Goal: Task Accomplishment & Management: Manage account settings

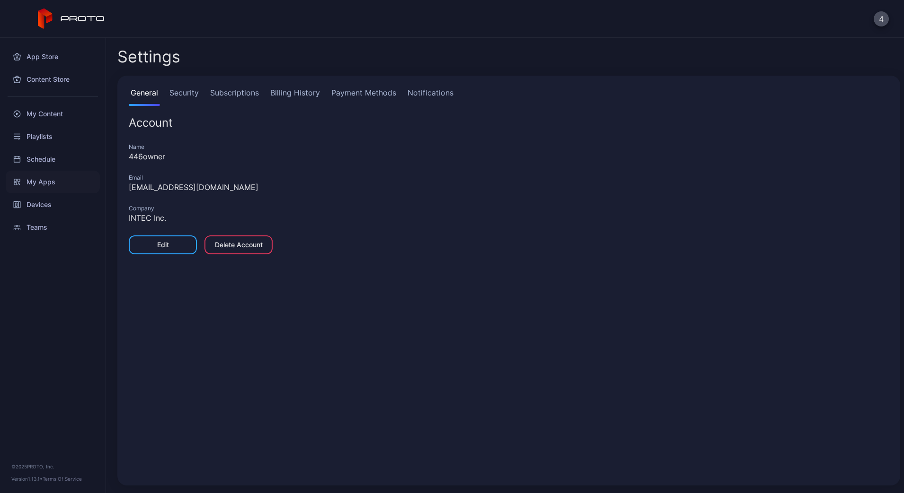
click at [41, 185] on div "My Apps" at bounding box center [53, 182] width 94 height 23
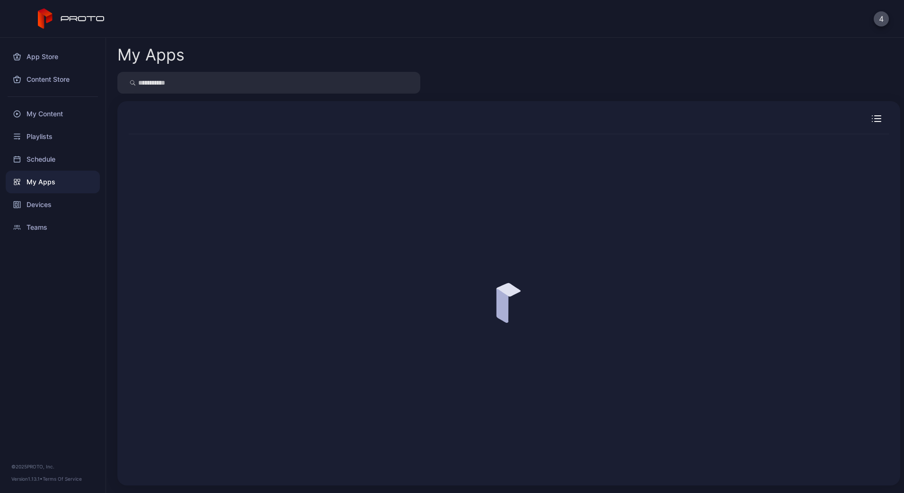
click at [46, 209] on div "Devices" at bounding box center [53, 204] width 94 height 23
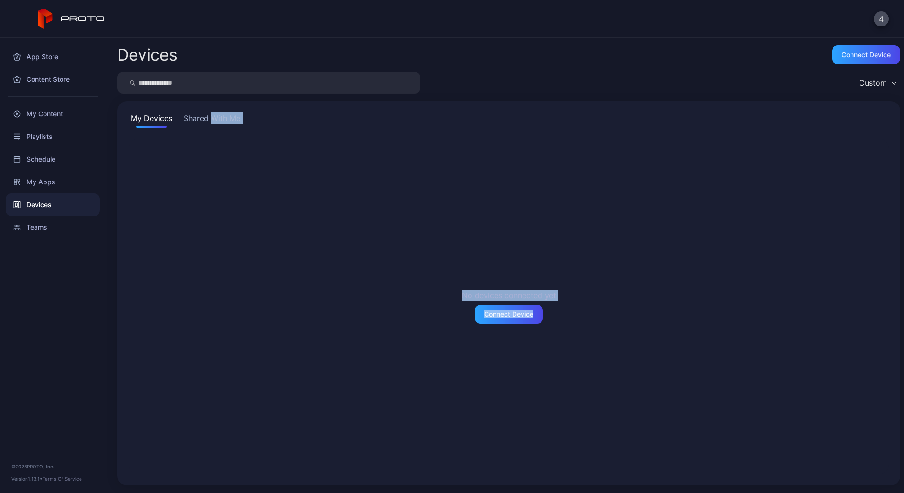
drag, startPoint x: 319, startPoint y: 144, endPoint x: 214, endPoint y: 120, distance: 108.2
drag, startPoint x: 214, startPoint y: 120, endPoint x: 182, endPoint y: 127, distance: 33.0
click at [182, 127] on button "Shared With Me" at bounding box center [212, 120] width 61 height 15
click at [443, 61] on div "Devices Connect device" at bounding box center [508, 54] width 782 height 19
click at [57, 220] on div "Teams" at bounding box center [53, 227] width 94 height 23
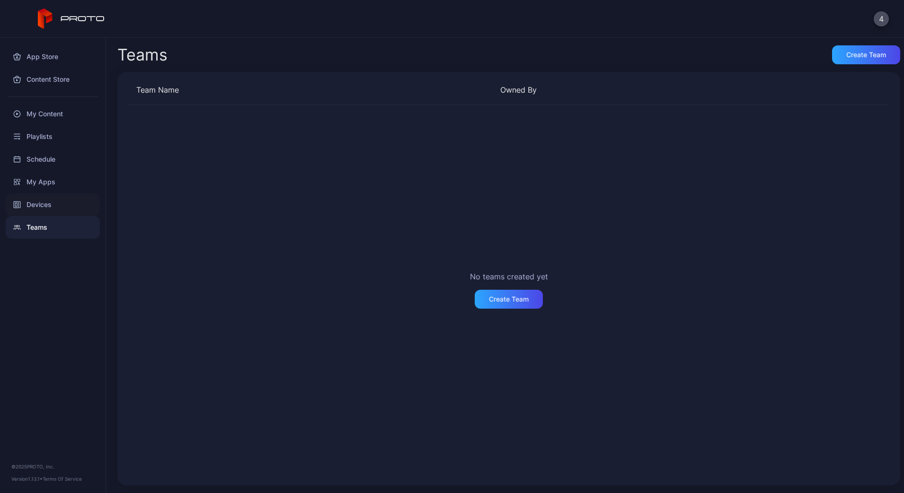
click at [68, 200] on div "Devices" at bounding box center [53, 204] width 94 height 23
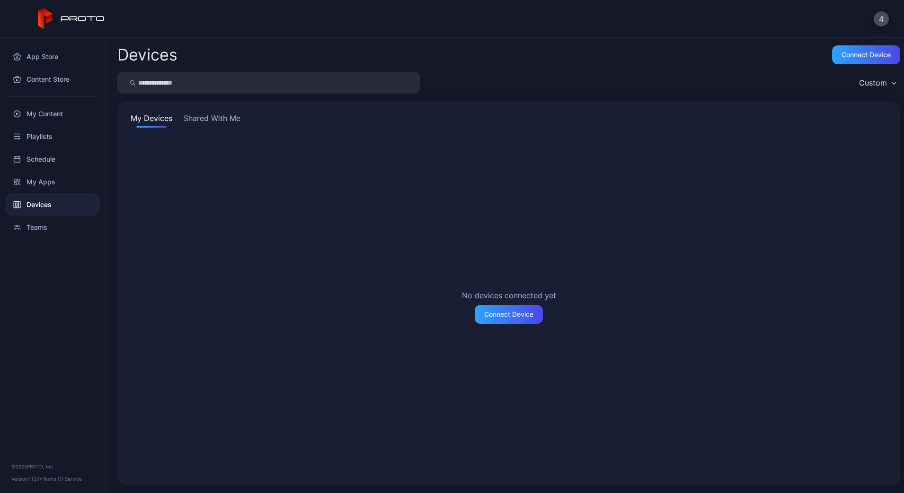
click at [207, 124] on button "Shared With Me" at bounding box center [212, 120] width 61 height 15
click at [44, 188] on div "My Apps" at bounding box center [53, 182] width 94 height 23
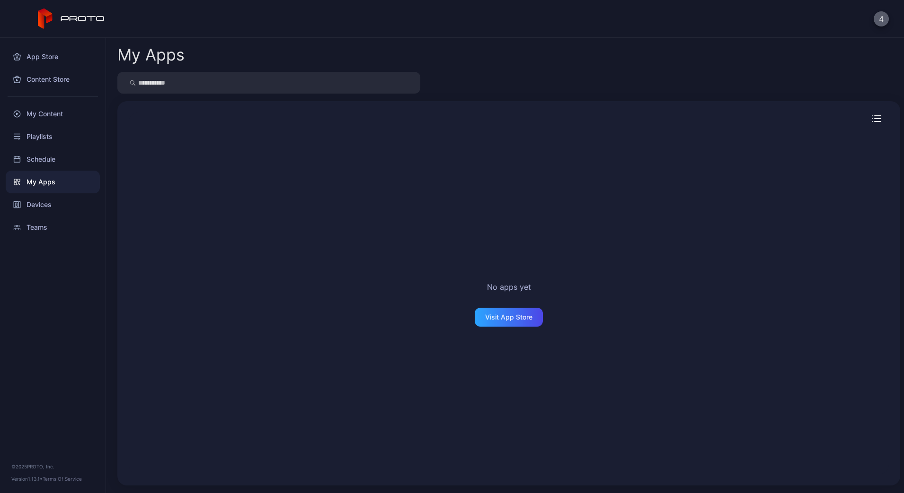
click at [883, 11] on button "4" at bounding box center [880, 18] width 15 height 15
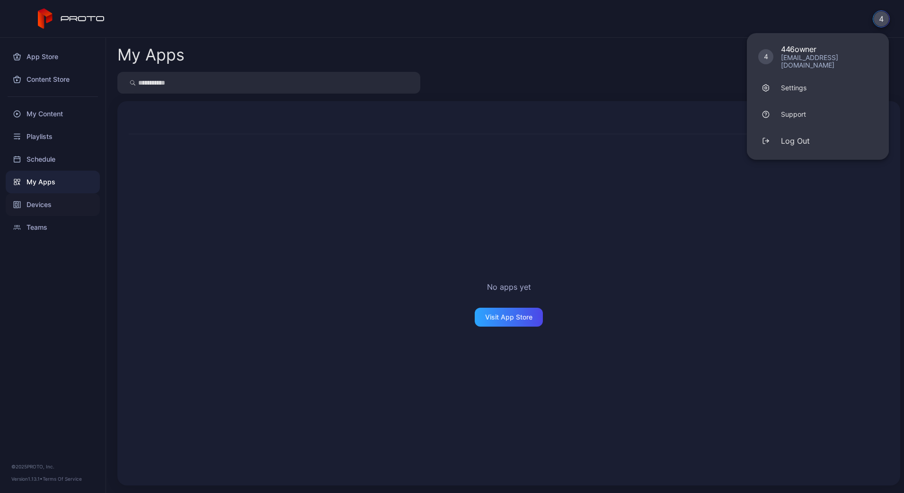
click at [44, 214] on div "Devices" at bounding box center [53, 204] width 94 height 23
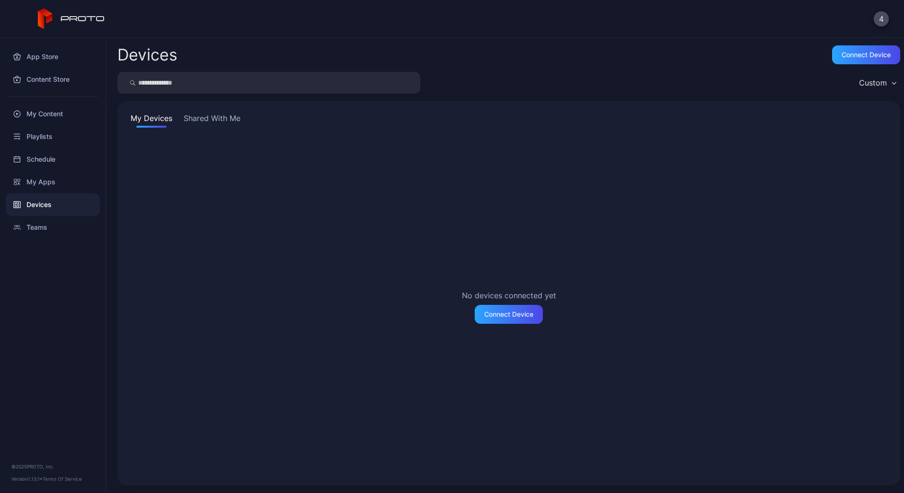
drag, startPoint x: 875, startPoint y: 35, endPoint x: 879, endPoint y: 28, distance: 8.9
click at [875, 35] on div "4" at bounding box center [452, 19] width 904 height 38
click at [880, 26] on div "4" at bounding box center [452, 19] width 904 height 38
click at [883, 19] on button "4" at bounding box center [880, 18] width 15 height 15
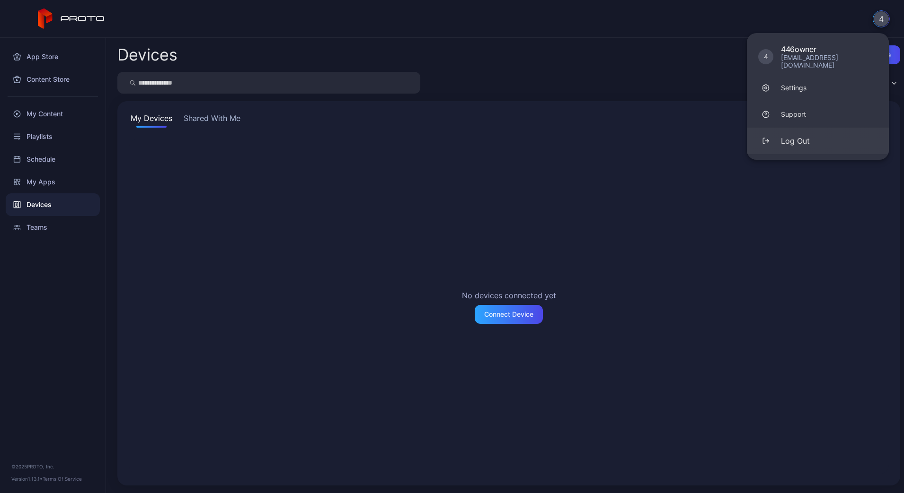
click at [812, 128] on button "Log Out" at bounding box center [818, 141] width 142 height 26
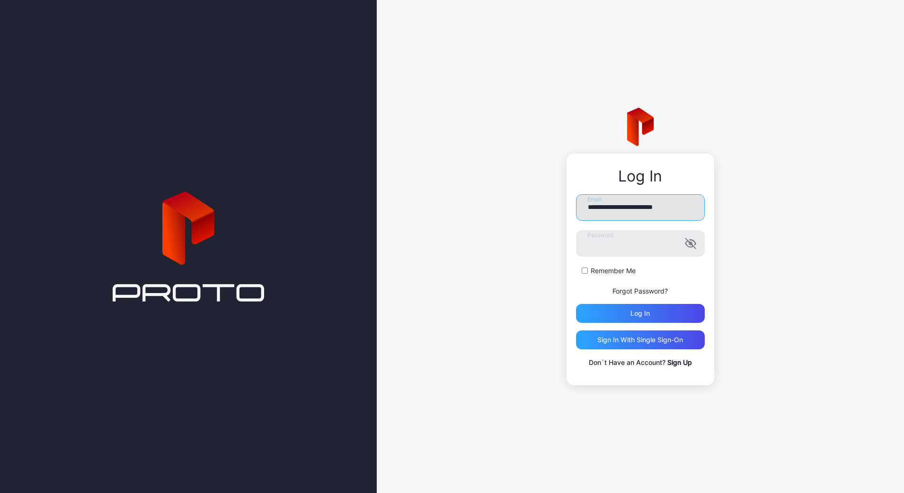
click at [665, 213] on input "**********" at bounding box center [640, 207] width 129 height 26
paste input "email"
type input "**********"
click at [576, 304] on button "Log in" at bounding box center [640, 313] width 129 height 19
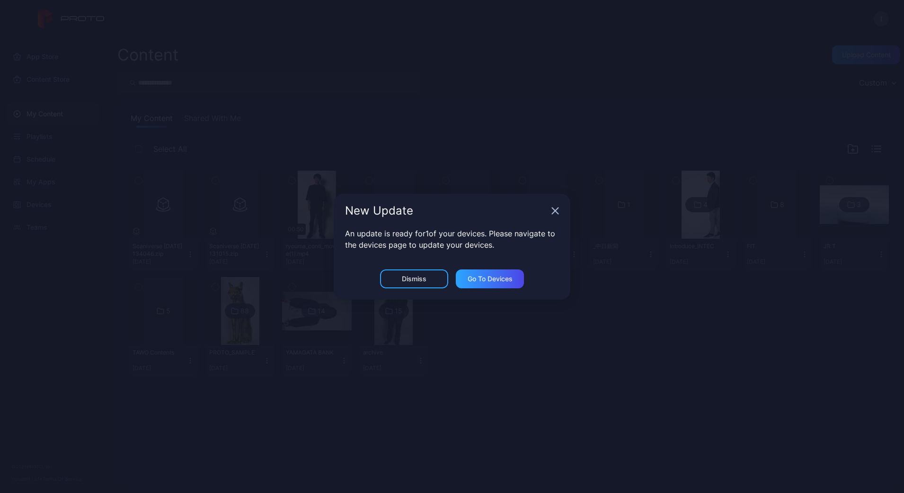
click at [554, 213] on icon "button" at bounding box center [555, 211] width 8 height 8
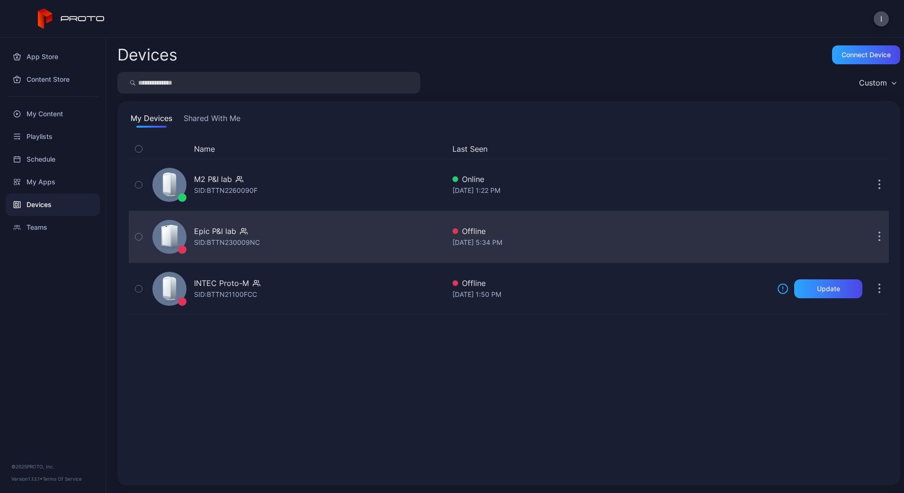
click at [878, 239] on icon "button" at bounding box center [879, 237] width 2 height 11
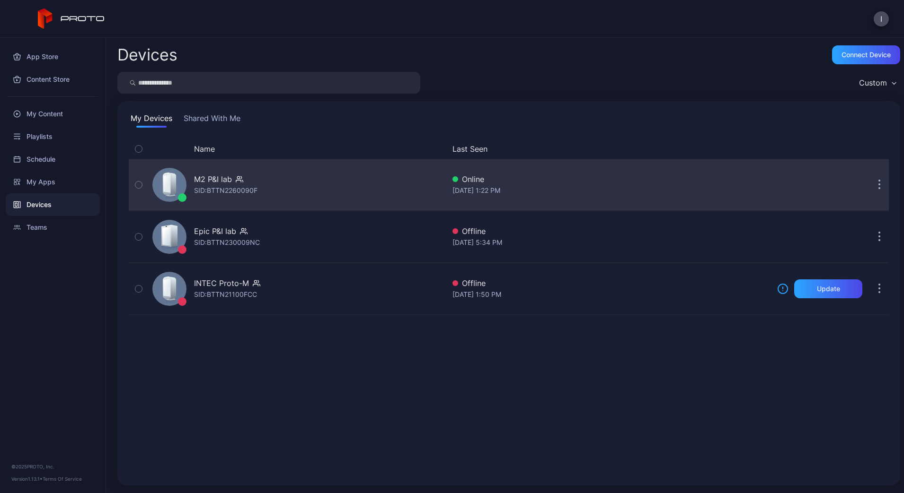
click at [872, 185] on button "button" at bounding box center [879, 185] width 19 height 19
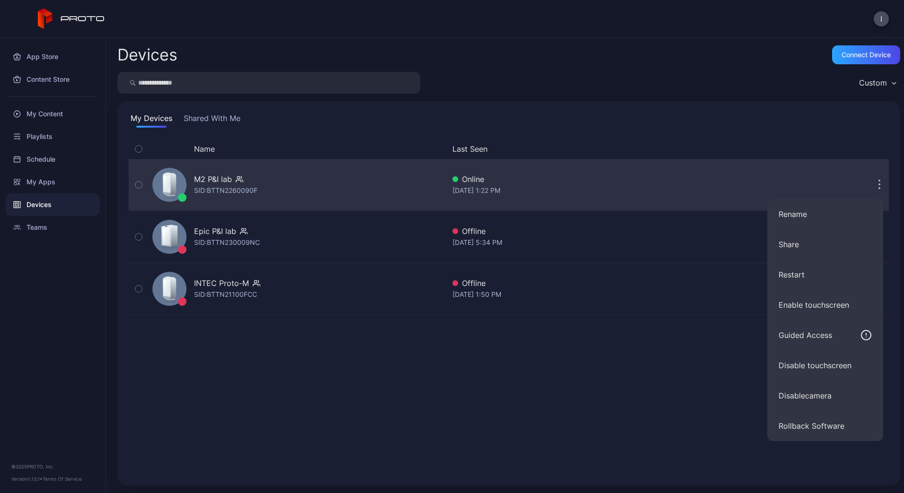
click at [327, 183] on div "M2 P&I lab SID: BTTN2260090F" at bounding box center [297, 184] width 296 height 47
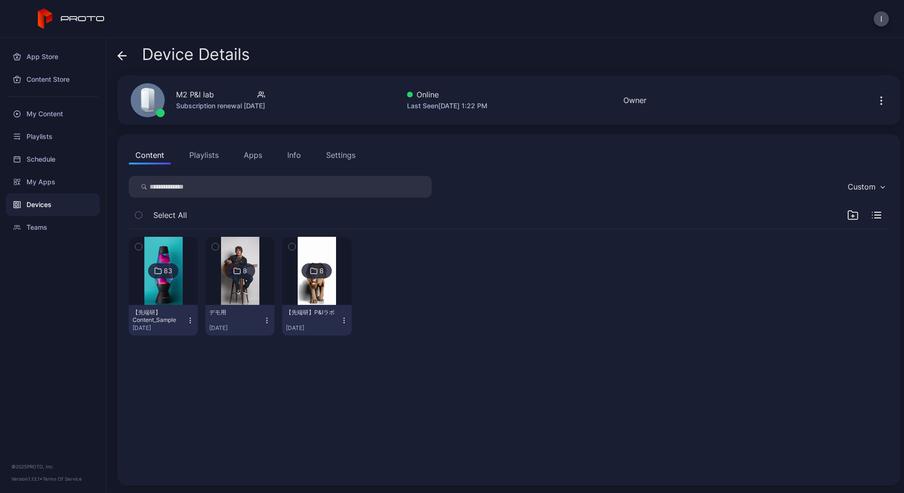
click at [320, 157] on button "Settings" at bounding box center [340, 155] width 43 height 19
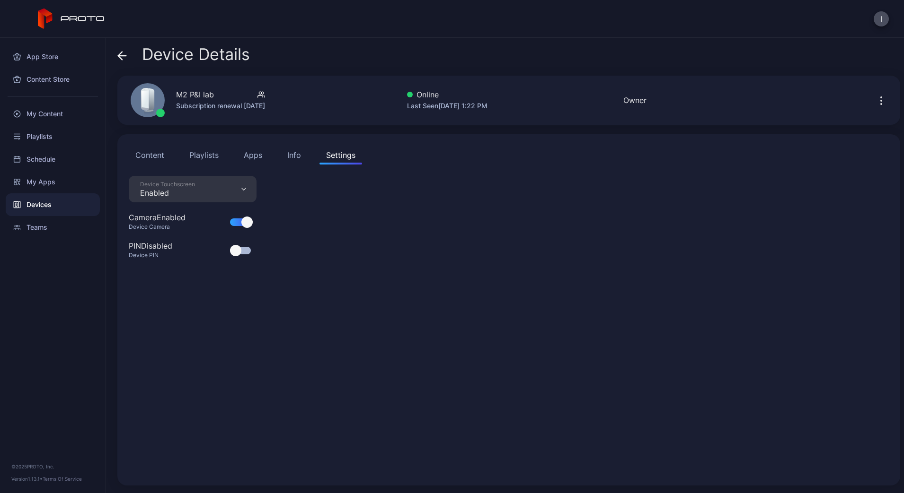
click at [873, 94] on button "button" at bounding box center [880, 100] width 15 height 19
click at [191, 95] on div "M2 P&I lab" at bounding box center [195, 94] width 38 height 11
click at [184, 162] on button "Playlists" at bounding box center [204, 155] width 43 height 19
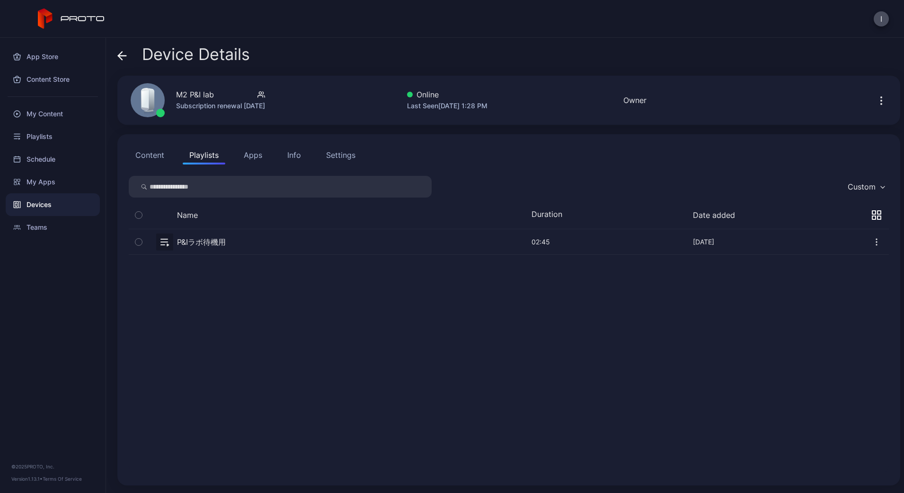
click at [152, 156] on button "Content" at bounding box center [150, 155] width 42 height 19
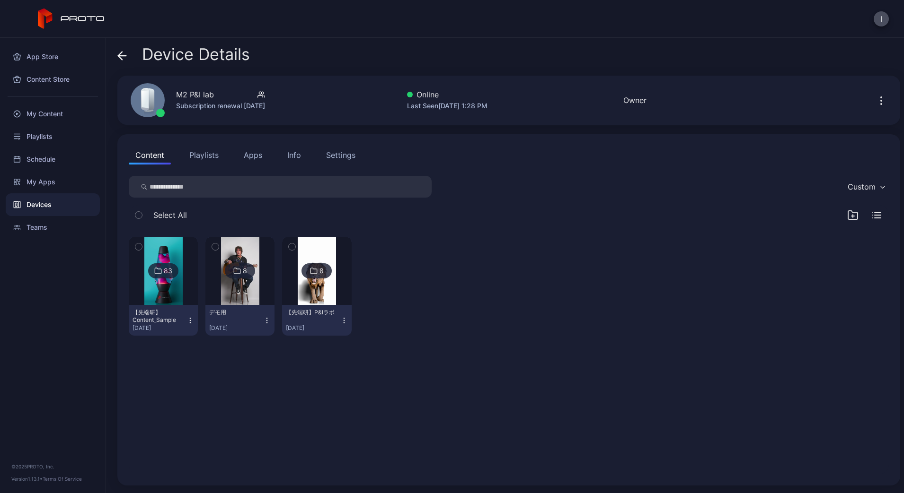
click at [200, 107] on div "Subscription renewal [DATE]" at bounding box center [220, 105] width 89 height 11
click at [880, 97] on icon "button" at bounding box center [880, 97] width 1 height 1
click at [885, 11] on div "I" at bounding box center [880, 18] width 15 height 15
click at [881, 17] on button "I" at bounding box center [880, 18] width 15 height 15
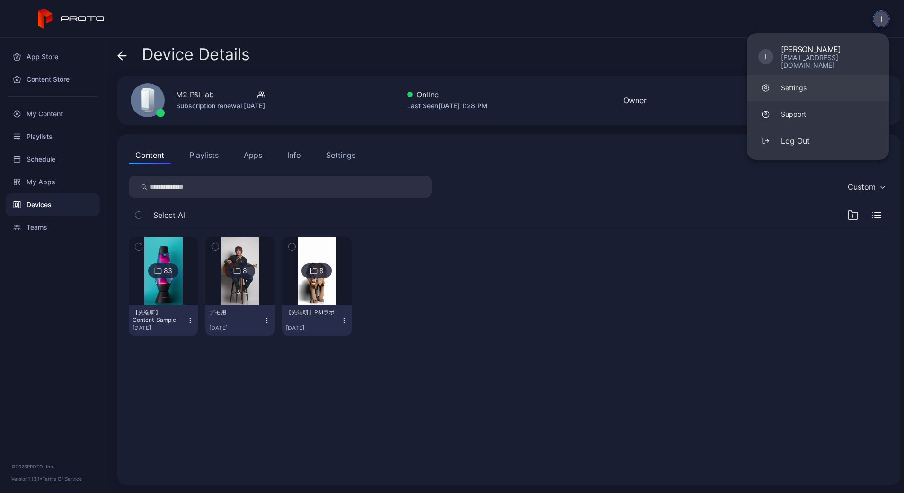
click at [797, 89] on link "Settings" at bounding box center [818, 88] width 142 height 26
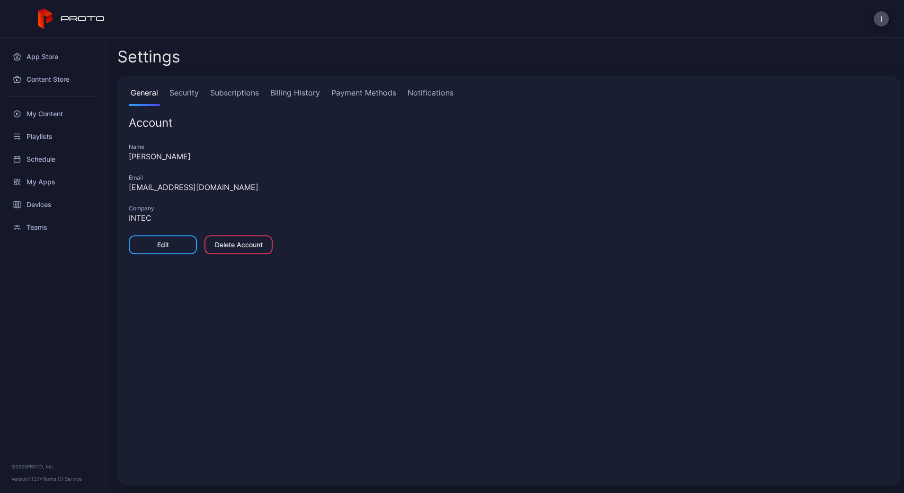
click at [197, 97] on link "Security" at bounding box center [183, 96] width 33 height 19
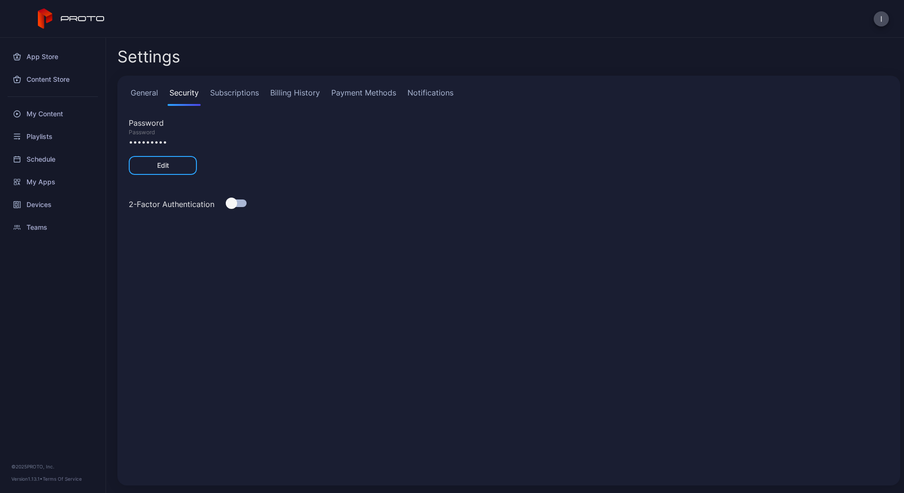
click at [232, 96] on link "Subscriptions" at bounding box center [234, 96] width 53 height 19
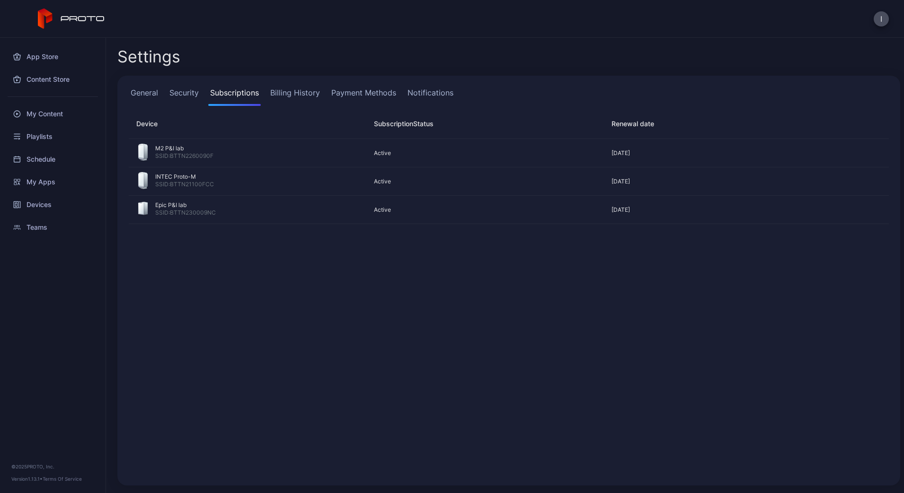
click at [287, 98] on link "Billing History" at bounding box center [294, 96] width 53 height 19
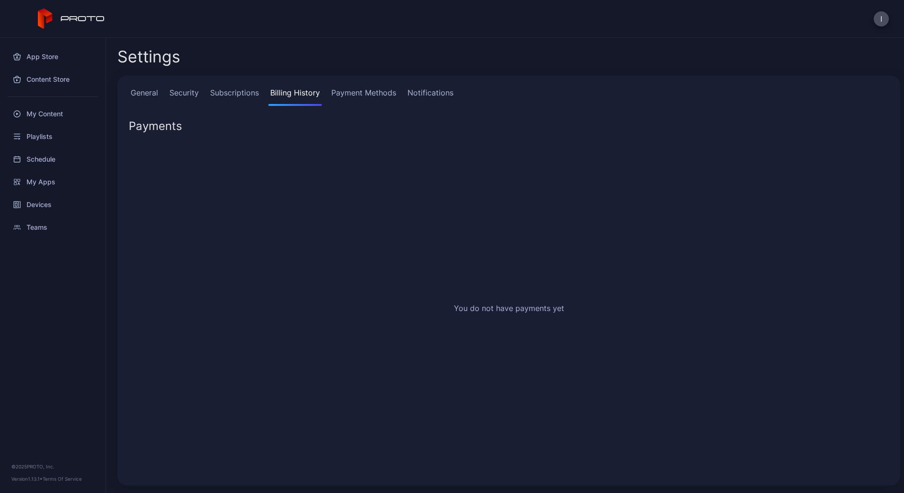
click at [364, 95] on link "Payment Methods" at bounding box center [363, 96] width 69 height 19
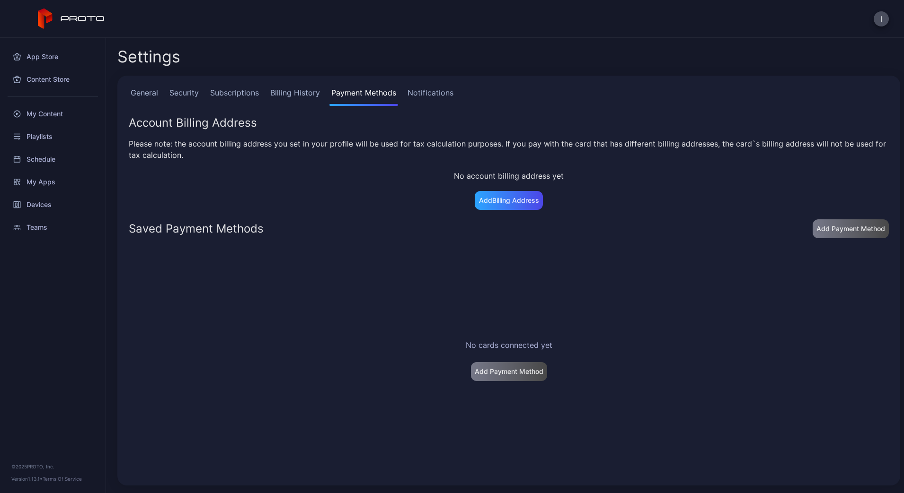
click at [395, 95] on link "Payment Methods" at bounding box center [363, 96] width 69 height 19
click at [428, 97] on link "Notifications" at bounding box center [430, 96] width 50 height 19
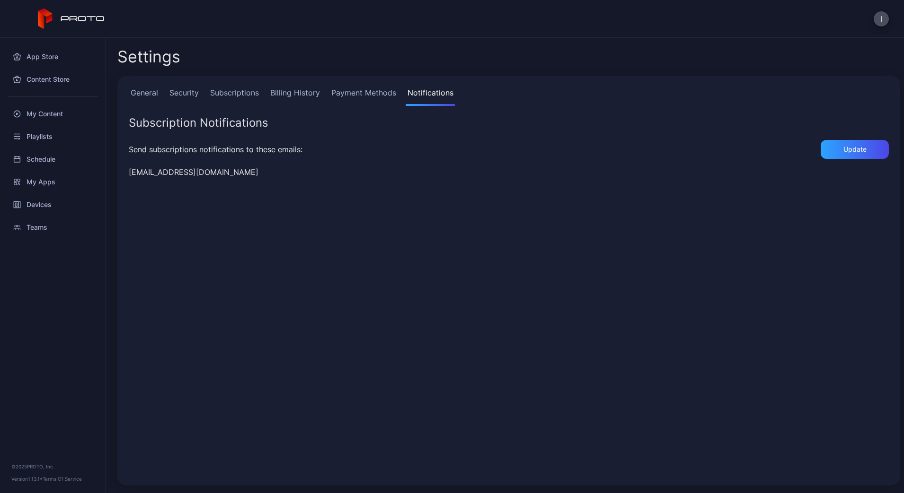
click at [294, 98] on link "Billing History" at bounding box center [294, 96] width 53 height 19
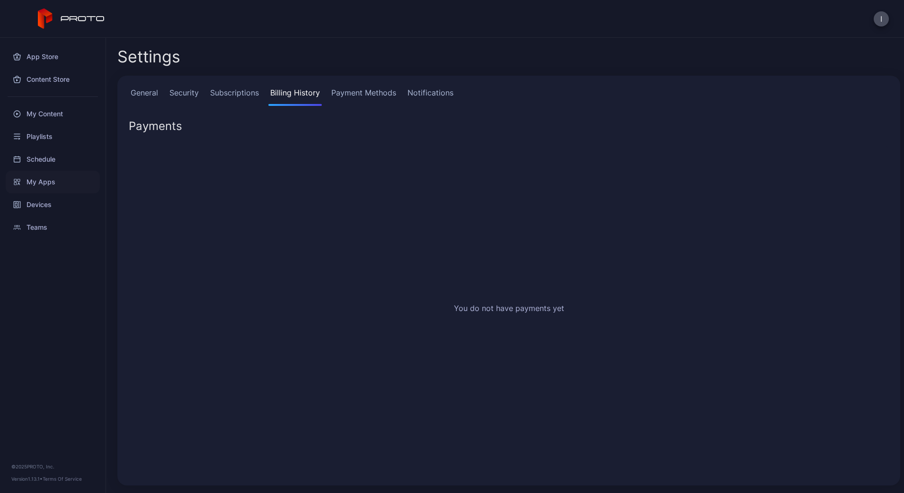
click at [52, 186] on div "My Apps" at bounding box center [53, 182] width 94 height 23
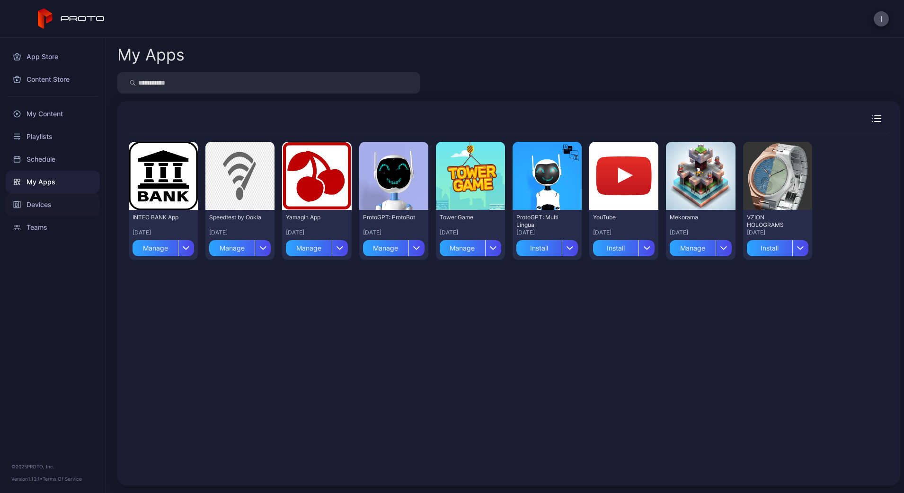
click at [36, 211] on div "Devices" at bounding box center [53, 204] width 94 height 23
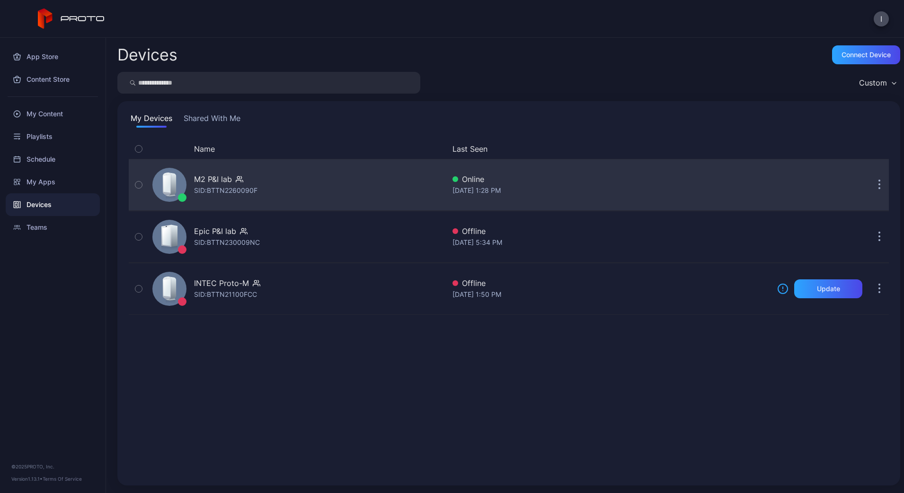
click at [870, 186] on button "button" at bounding box center [879, 185] width 19 height 19
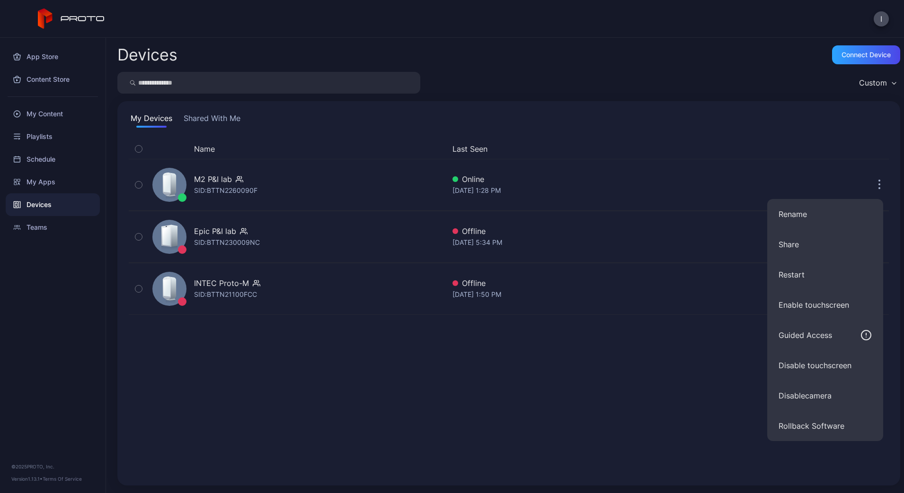
click at [211, 122] on button "Shared With Me" at bounding box center [212, 120] width 61 height 15
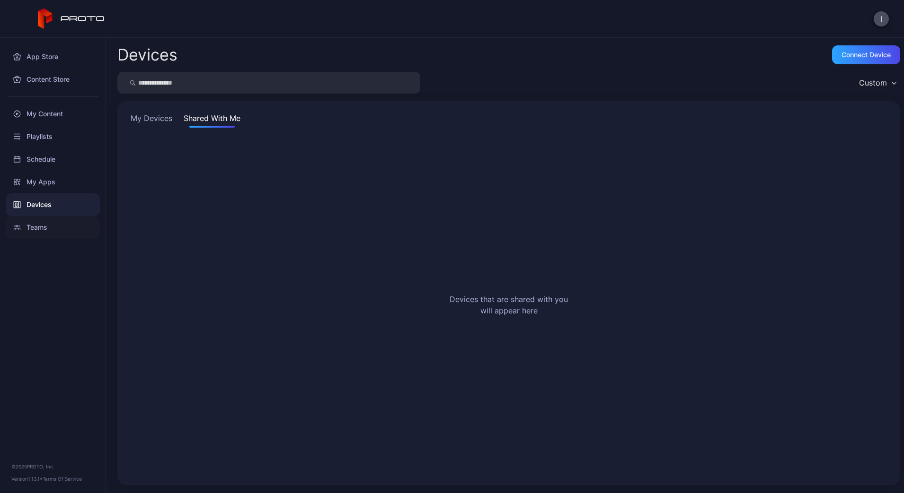
click at [40, 237] on div "Teams" at bounding box center [53, 227] width 94 height 23
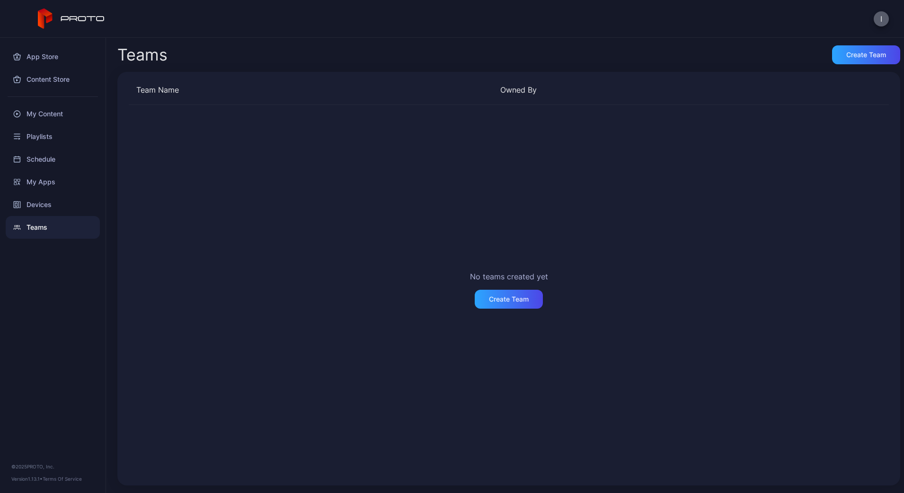
click at [879, 24] on button "I" at bounding box center [880, 18] width 15 height 15
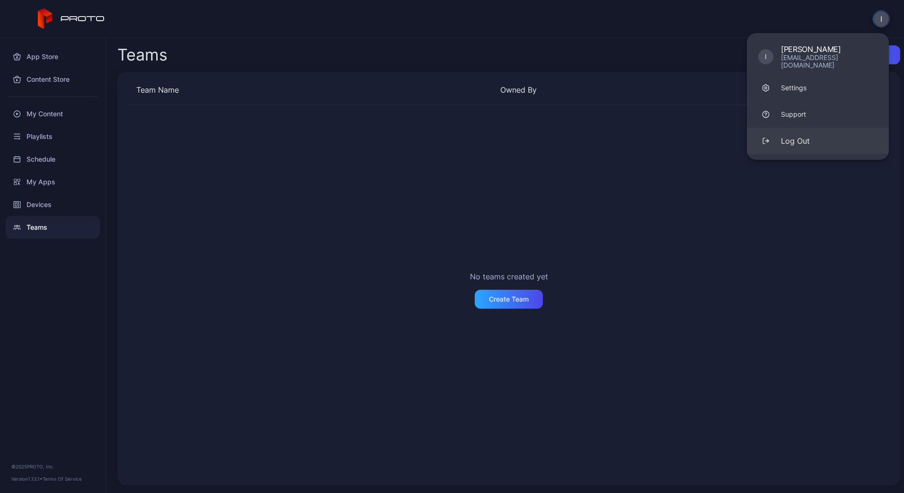
click at [802, 128] on button "Log Out" at bounding box center [818, 141] width 142 height 26
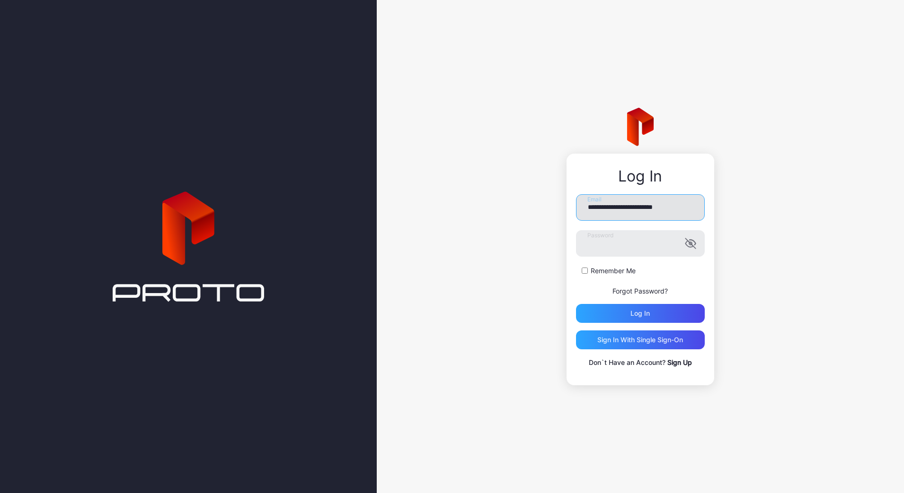
click at [643, 207] on input "**********" at bounding box center [640, 207] width 129 height 26
type input "**********"
click at [627, 315] on div "Log in" at bounding box center [640, 313] width 129 height 19
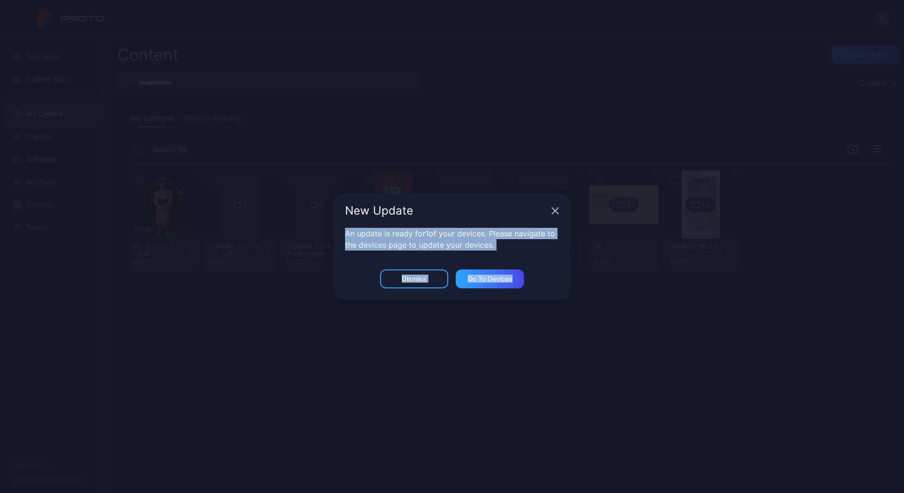
drag, startPoint x: 627, startPoint y: 315, endPoint x: 556, endPoint y: 216, distance: 122.4
click at [556, 216] on div "New Update An update is ready for 1 of your devices. Please navigate to the dev…" at bounding box center [452, 246] width 904 height 493
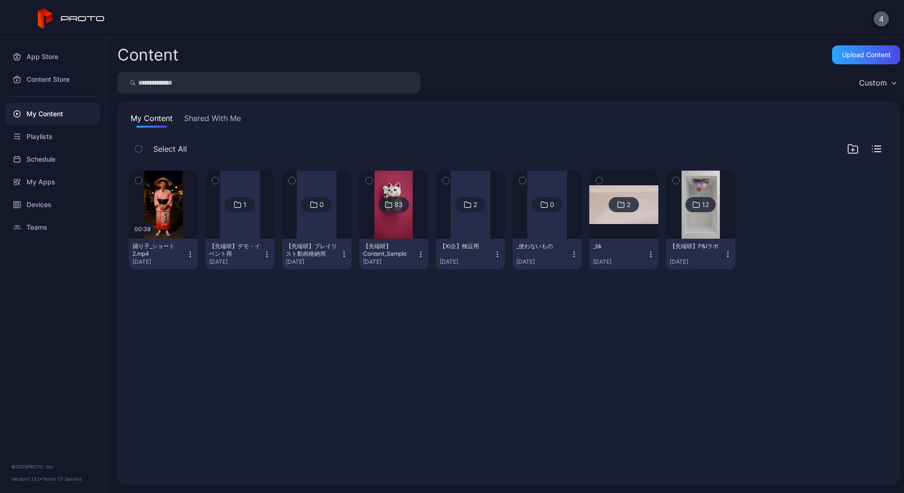
click at [880, 25] on button "4" at bounding box center [880, 18] width 15 height 15
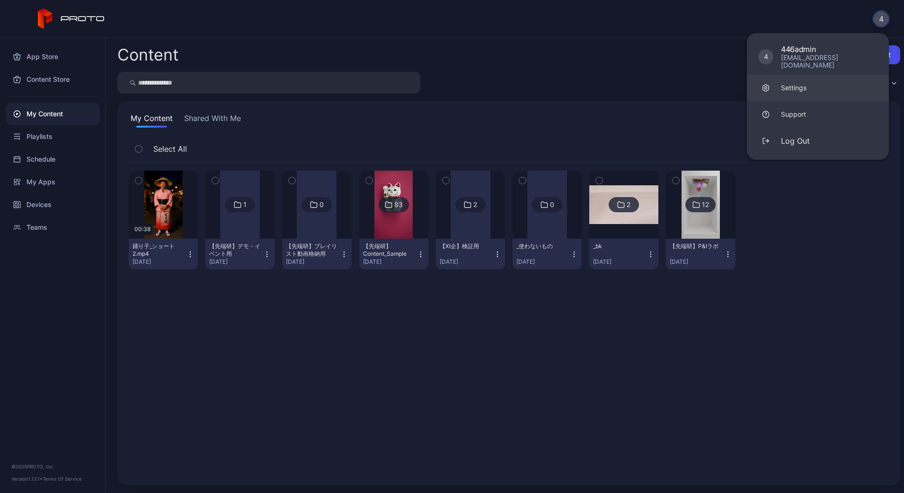
click at [790, 85] on link "Settings" at bounding box center [818, 88] width 142 height 26
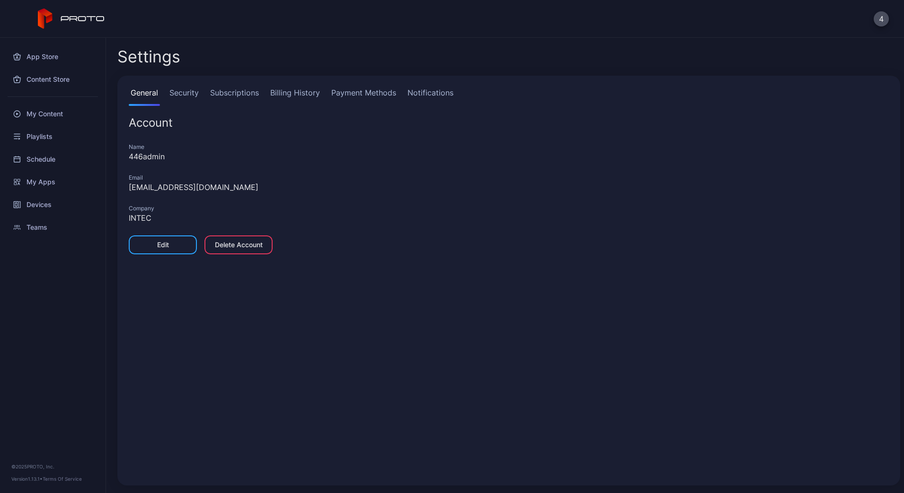
click at [183, 100] on link "Security" at bounding box center [183, 96] width 33 height 19
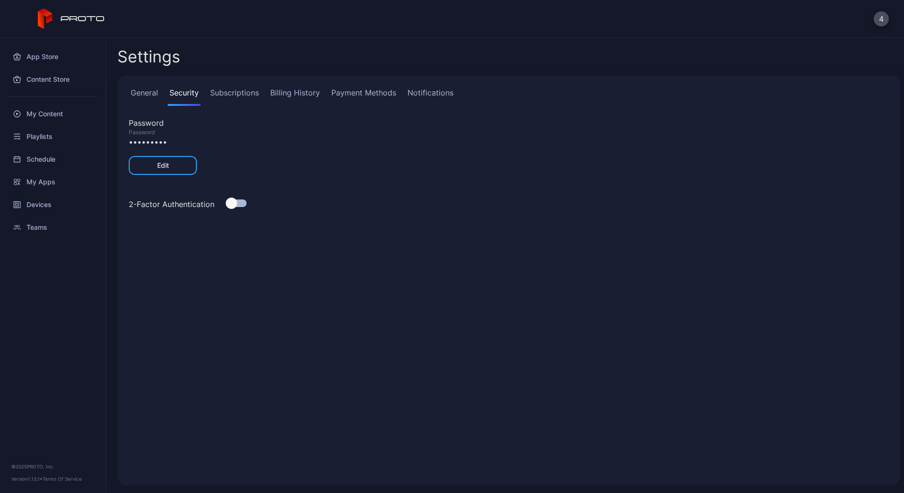
click at [244, 93] on link "Subscriptions" at bounding box center [234, 96] width 53 height 19
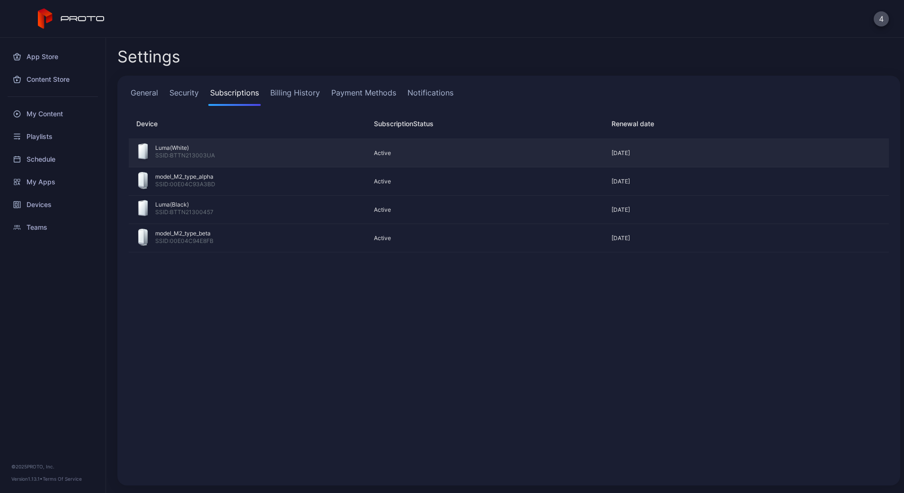
click at [221, 160] on div "Luma(White) SSID: BTTN213003UA" at bounding box center [247, 152] width 219 height 19
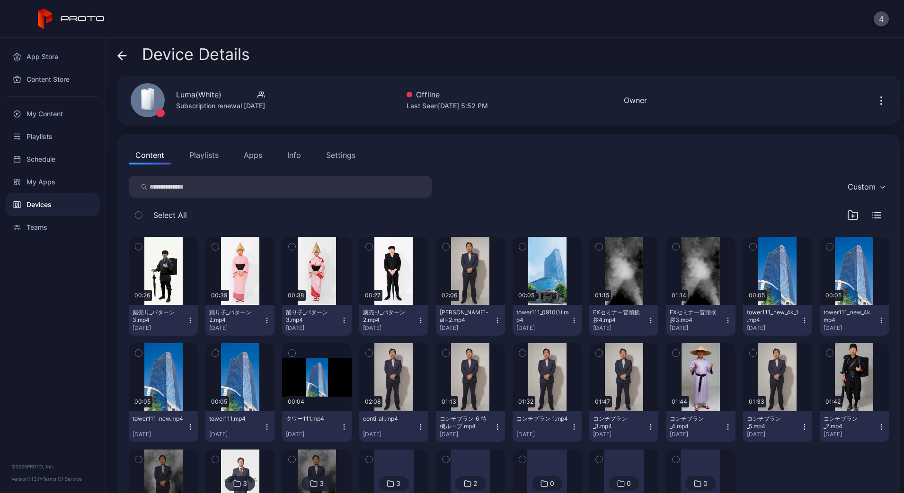
click at [875, 99] on icon "button" at bounding box center [880, 100] width 11 height 11
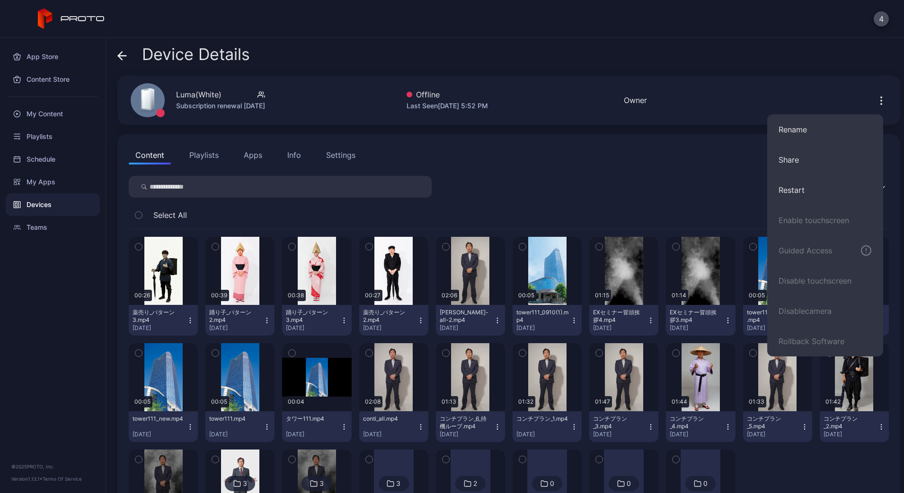
click at [351, 153] on div "Settings" at bounding box center [340, 154] width 29 height 11
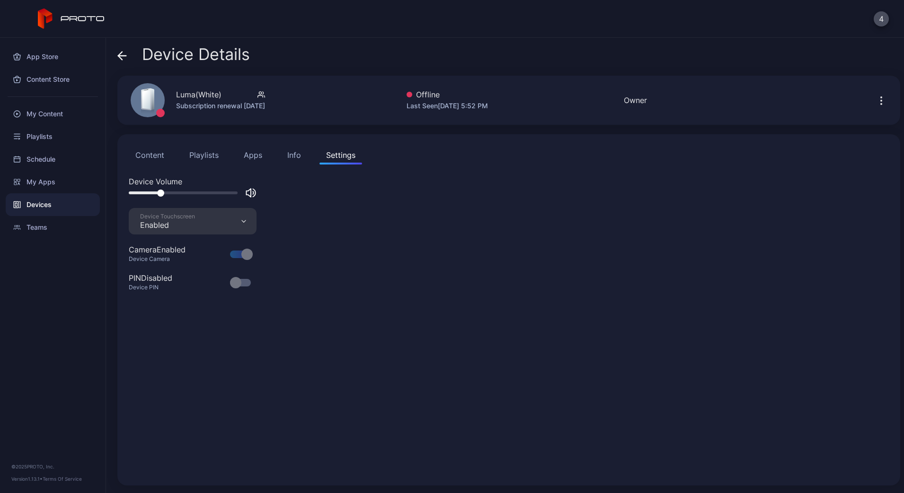
click at [128, 60] on div "Device Details" at bounding box center [183, 56] width 132 height 23
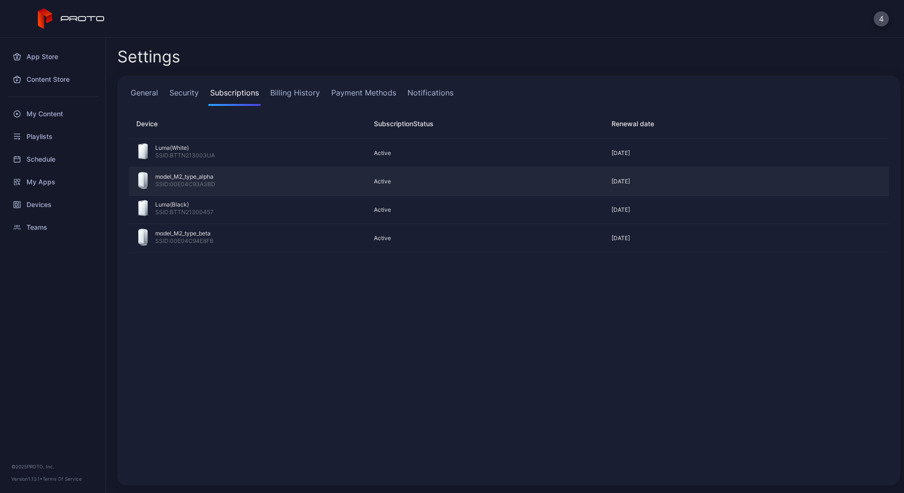
click at [188, 174] on div "model_M2_type_alpha" at bounding box center [185, 177] width 60 height 8
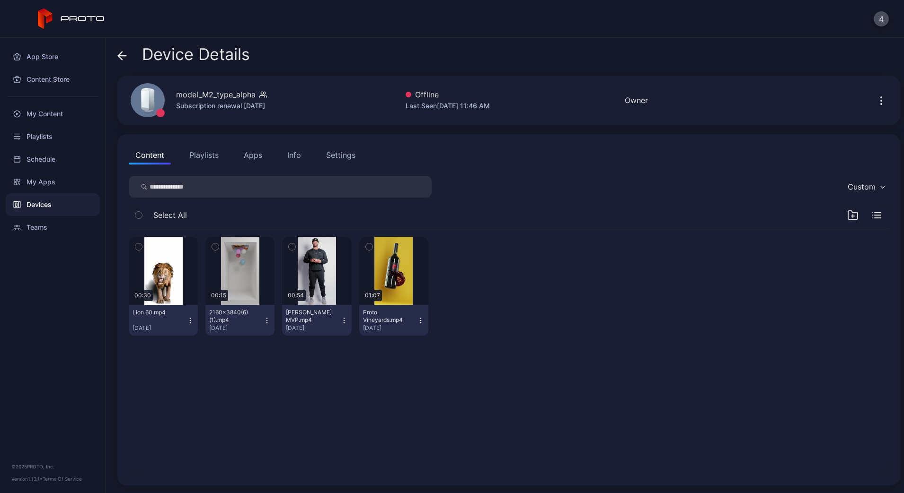
click at [326, 160] on div "Settings" at bounding box center [340, 154] width 29 height 11
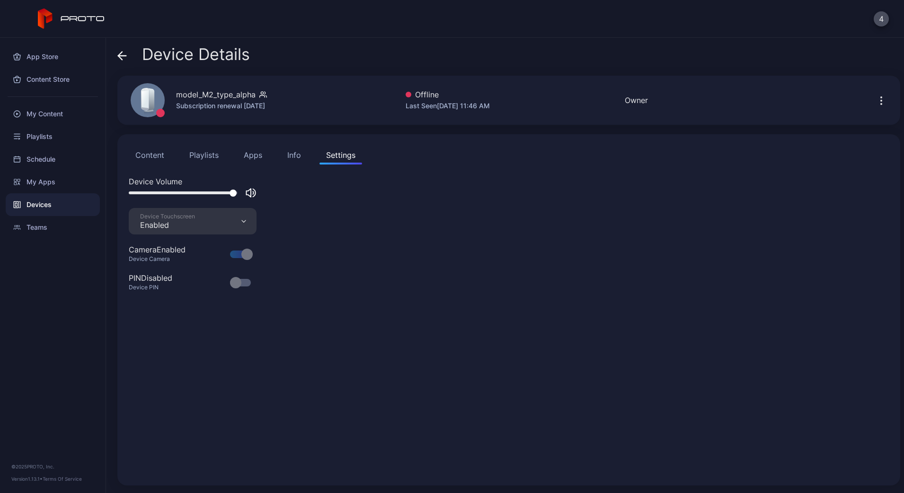
click at [285, 159] on button "Info" at bounding box center [294, 155] width 27 height 19
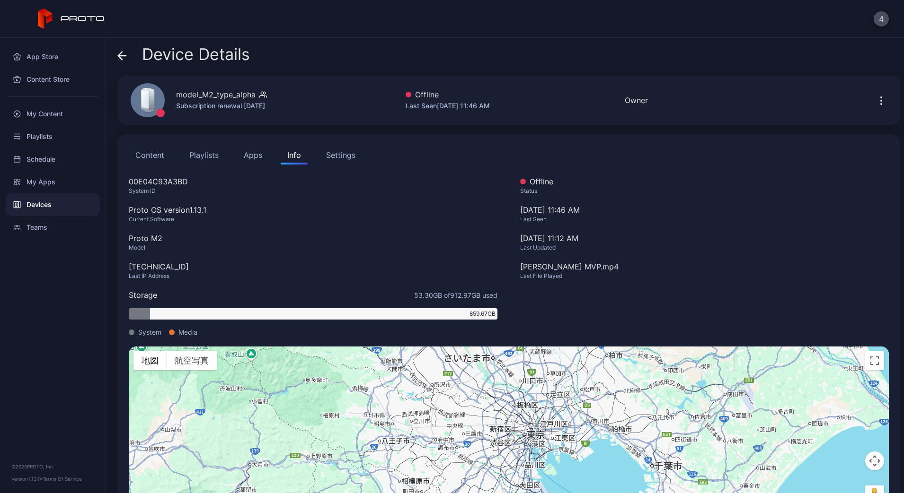
click at [868, 99] on div at bounding box center [883, 100] width 30 height 19
click at [875, 104] on icon "button" at bounding box center [880, 100] width 11 height 11
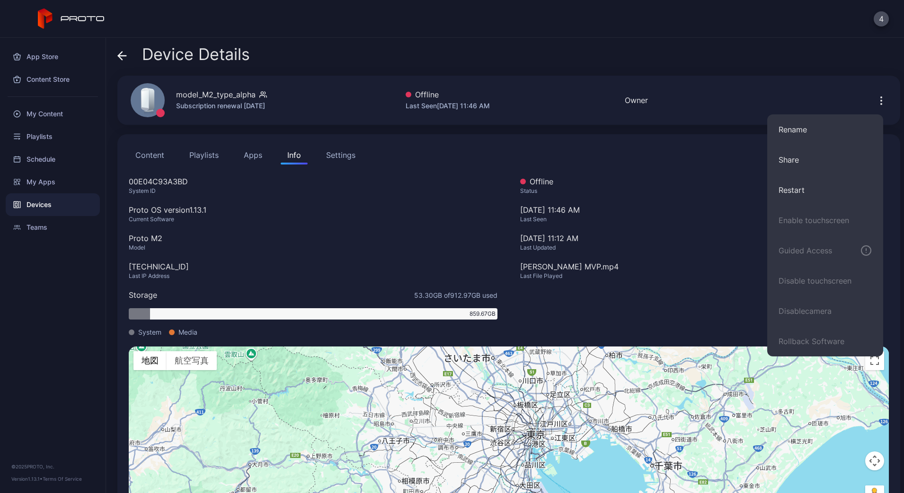
click at [880, 29] on div "4" at bounding box center [452, 19] width 904 height 38
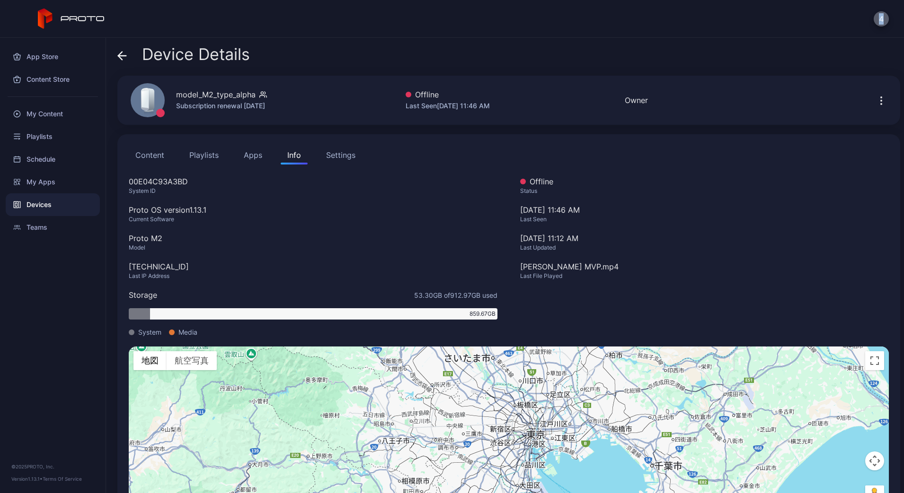
click at [878, 24] on button "4" at bounding box center [880, 18] width 15 height 15
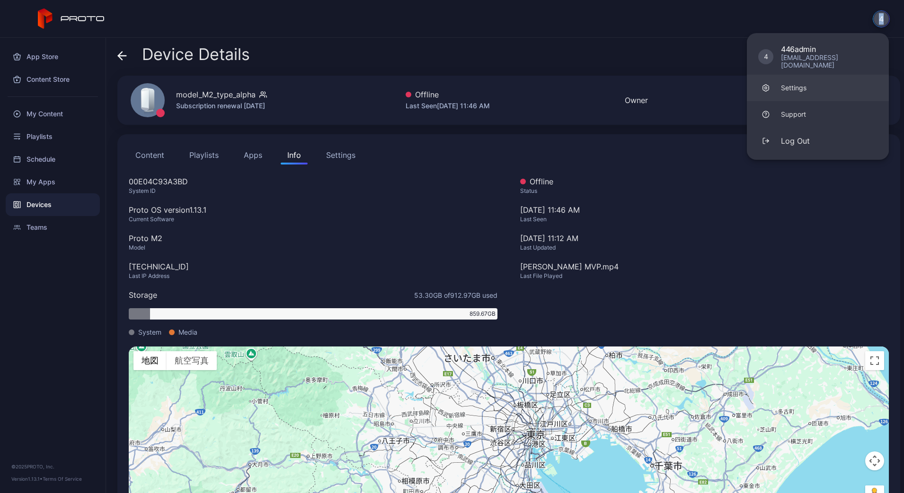
click at [804, 90] on link "Settings" at bounding box center [818, 88] width 142 height 26
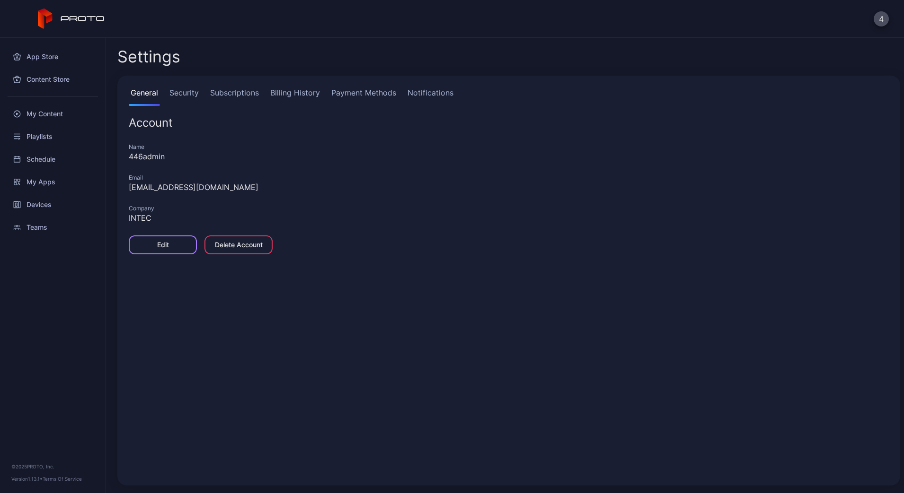
click at [181, 247] on div "Edit" at bounding box center [163, 245] width 68 height 19
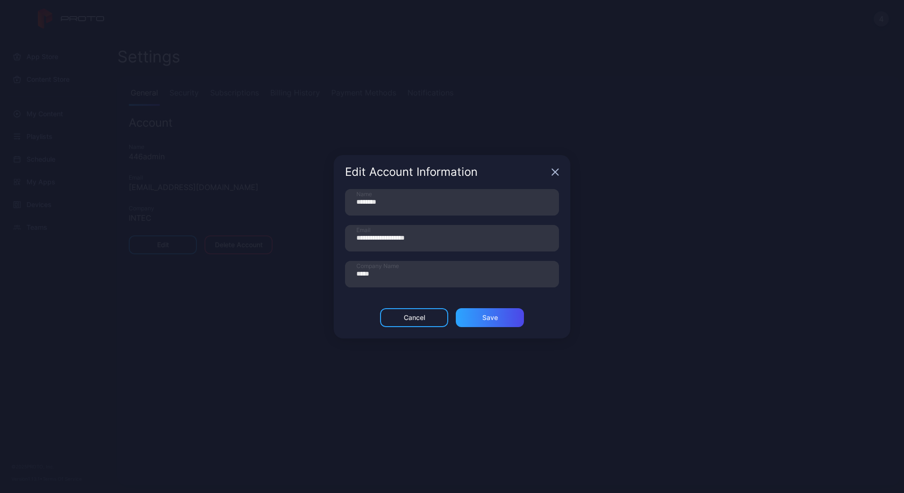
click at [552, 177] on div "Edit Account Information" at bounding box center [452, 172] width 237 height 34
click at [552, 174] on icon "button" at bounding box center [555, 172] width 6 height 6
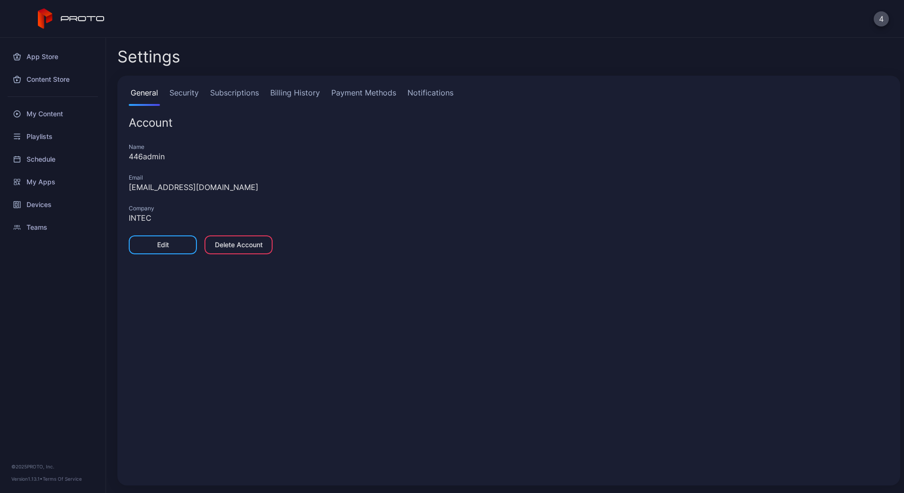
click at [193, 97] on link "Security" at bounding box center [183, 96] width 33 height 19
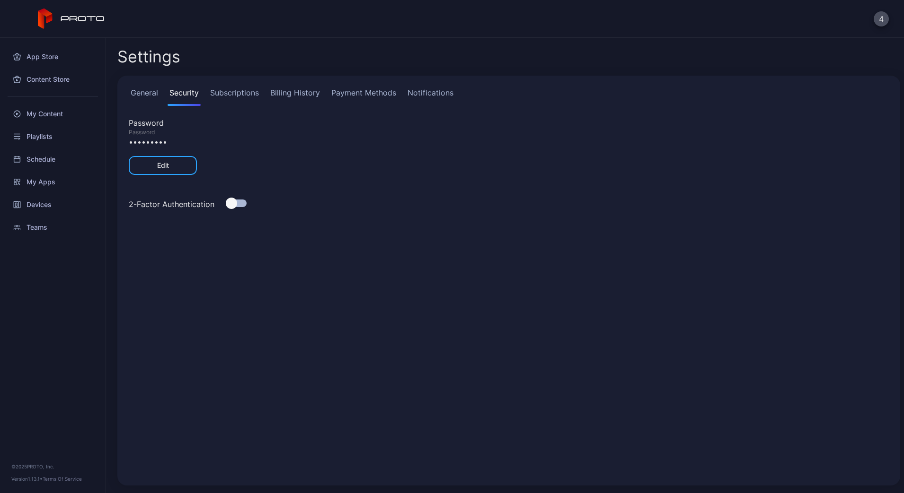
click at [232, 94] on link "Subscriptions" at bounding box center [234, 96] width 53 height 19
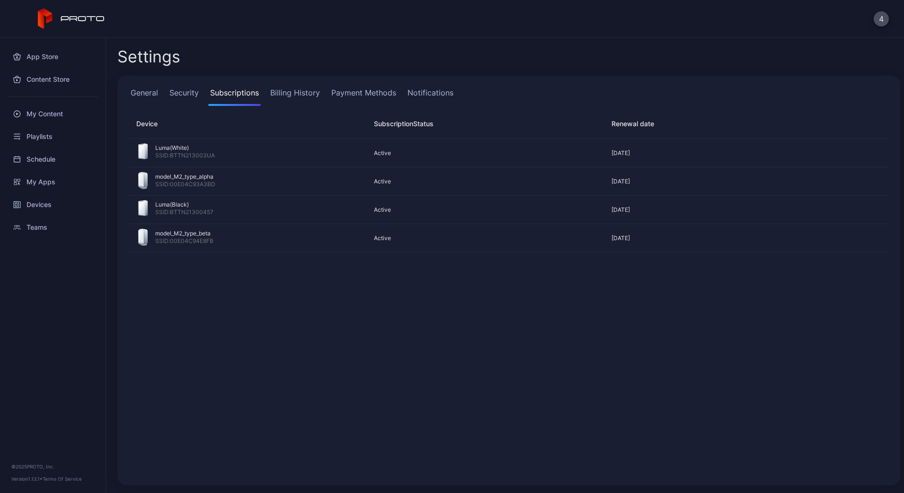
click at [300, 89] on link "Billing History" at bounding box center [294, 96] width 53 height 19
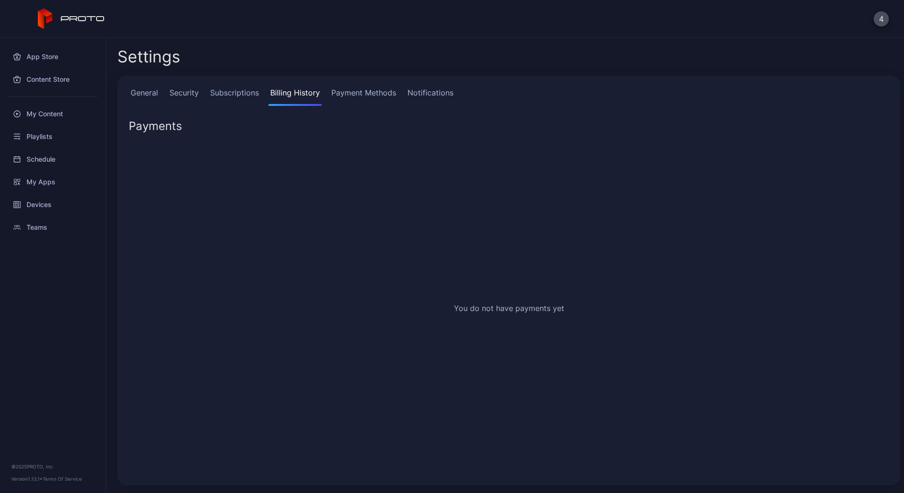
click at [365, 91] on link "Payment Methods" at bounding box center [363, 96] width 69 height 19
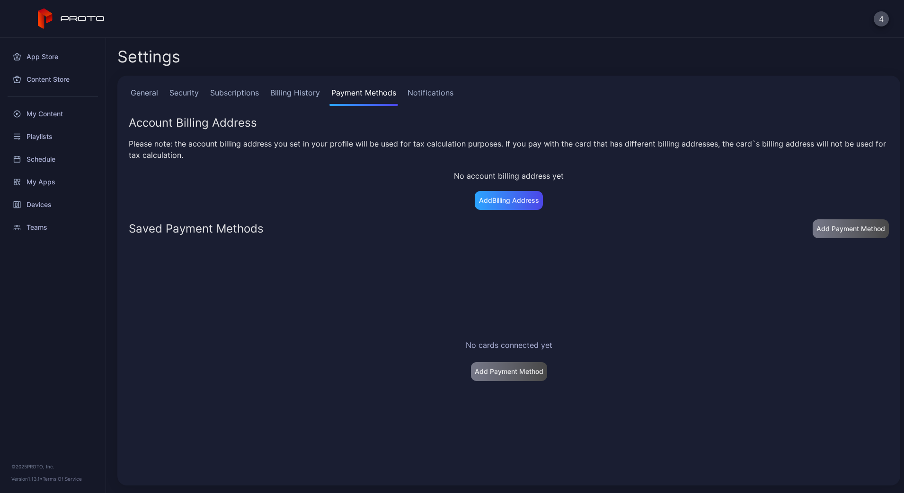
click at [423, 93] on link "Notifications" at bounding box center [430, 96] width 50 height 19
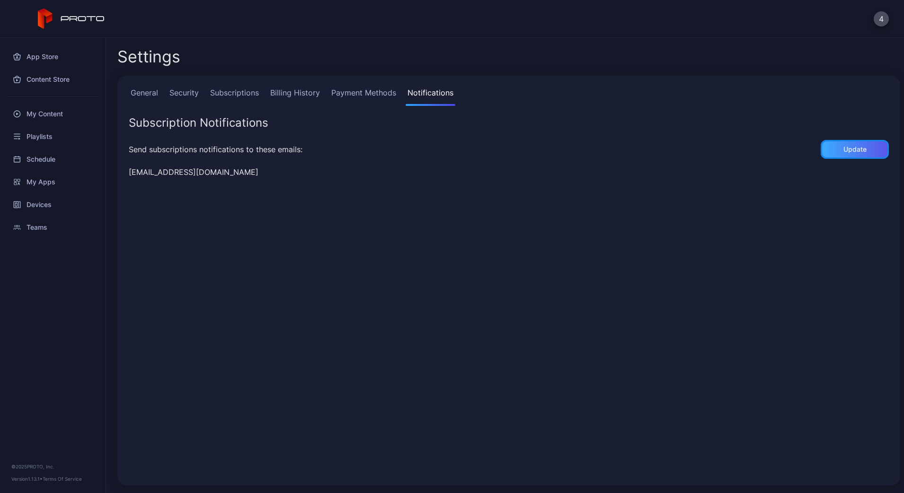
click at [823, 147] on div "Update" at bounding box center [854, 149] width 68 height 19
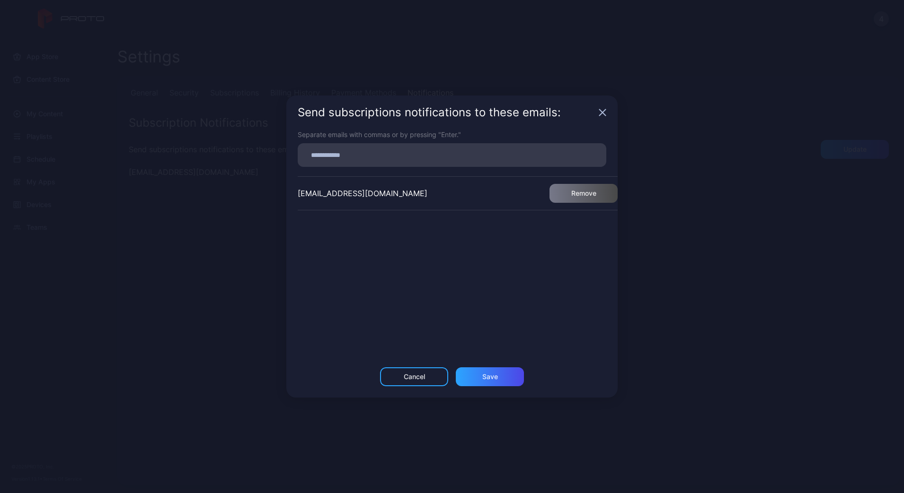
drag, startPoint x: 602, startPoint y: 103, endPoint x: 602, endPoint y: 114, distance: 10.4
click at [602, 105] on div "Send subscriptions notifications to these emails:" at bounding box center [451, 113] width 331 height 34
click at [603, 114] on icon "button" at bounding box center [602, 113] width 8 height 8
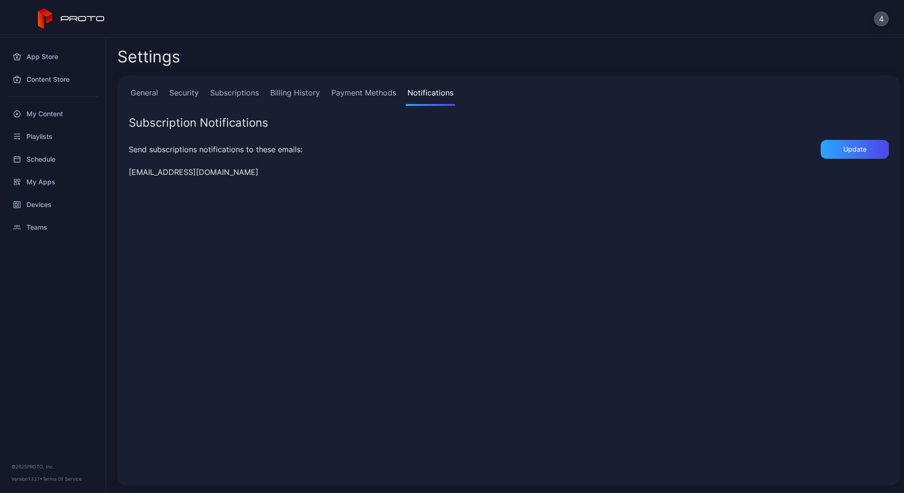
click at [365, 92] on link "Payment Methods" at bounding box center [363, 96] width 69 height 19
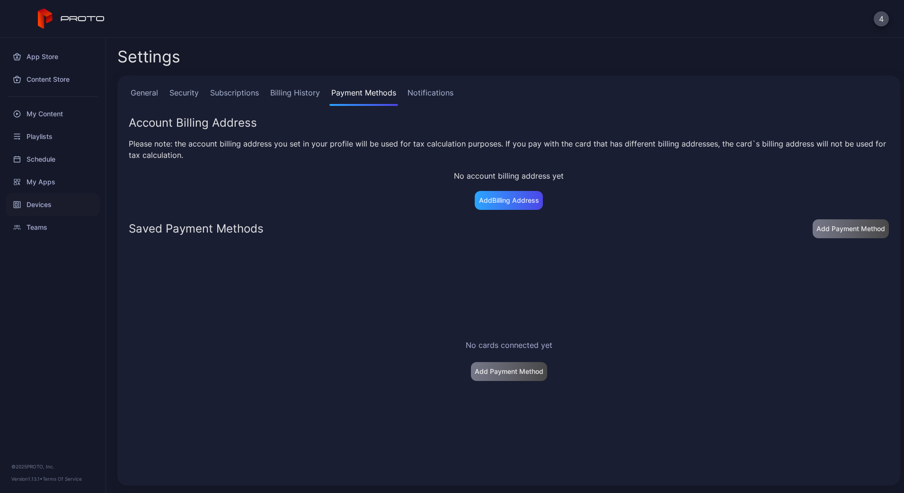
click at [6, 214] on link "Devices" at bounding box center [53, 204] width 94 height 23
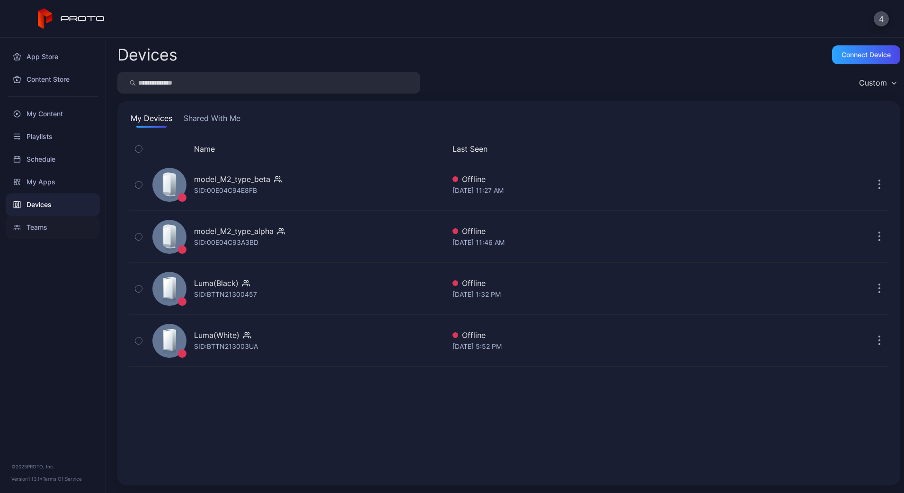
click at [67, 217] on div "Teams" at bounding box center [53, 227] width 94 height 23
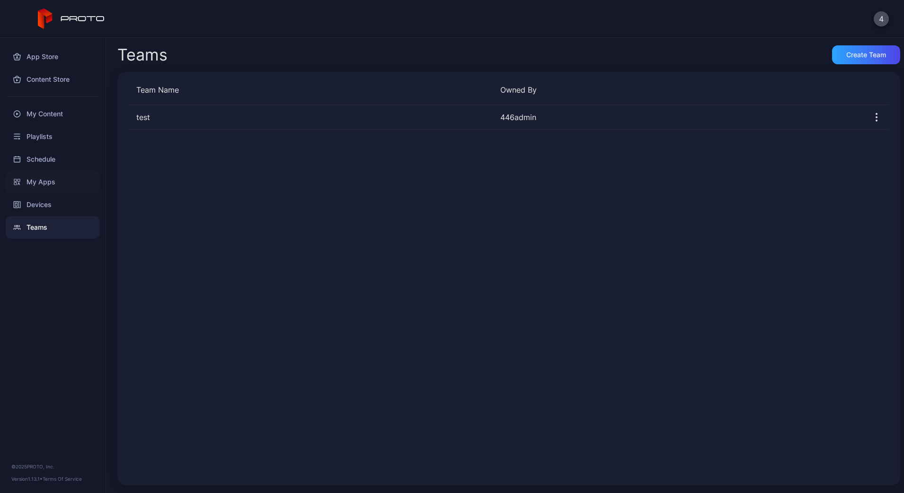
click at [67, 191] on div "My Apps" at bounding box center [53, 182] width 94 height 23
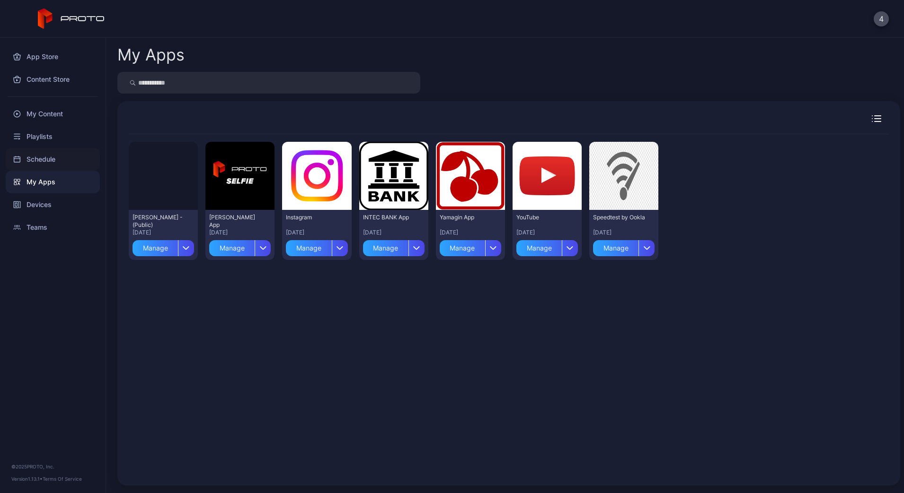
click at [46, 166] on div "Schedule" at bounding box center [53, 159] width 94 height 23
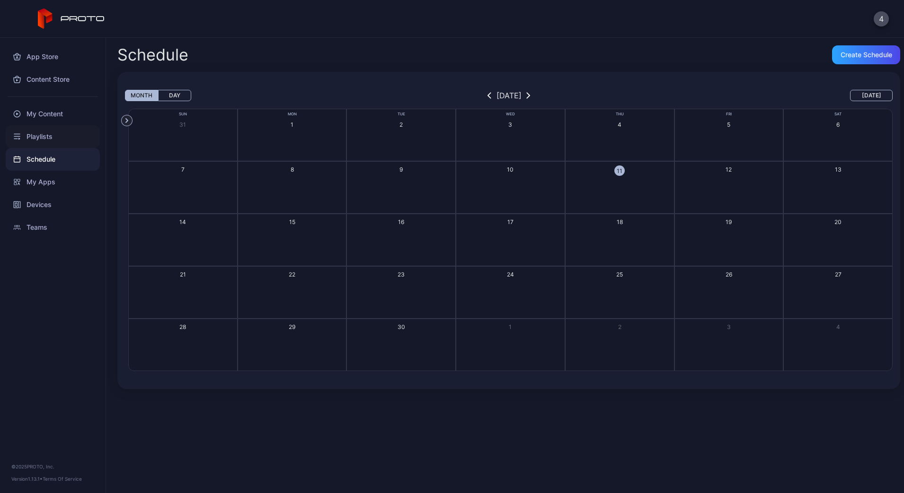
click at [50, 135] on div "Playlists" at bounding box center [53, 136] width 94 height 23
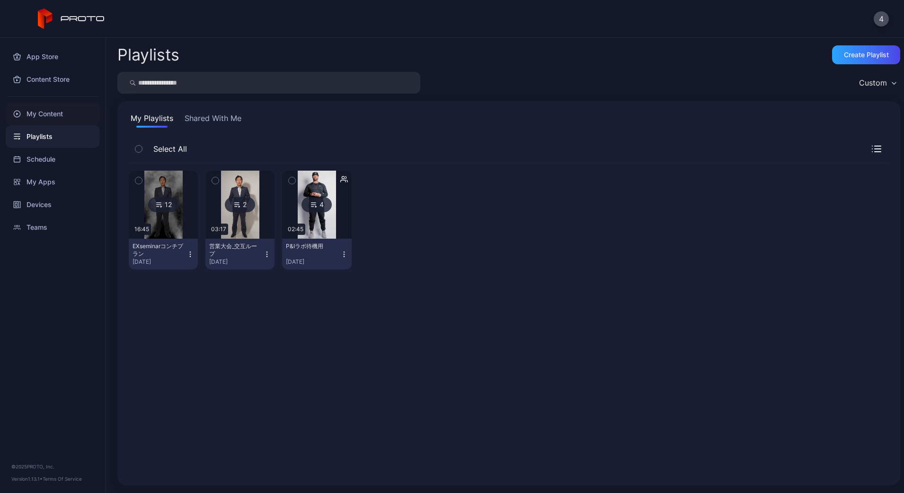
click at [49, 116] on div "My Content" at bounding box center [53, 114] width 94 height 23
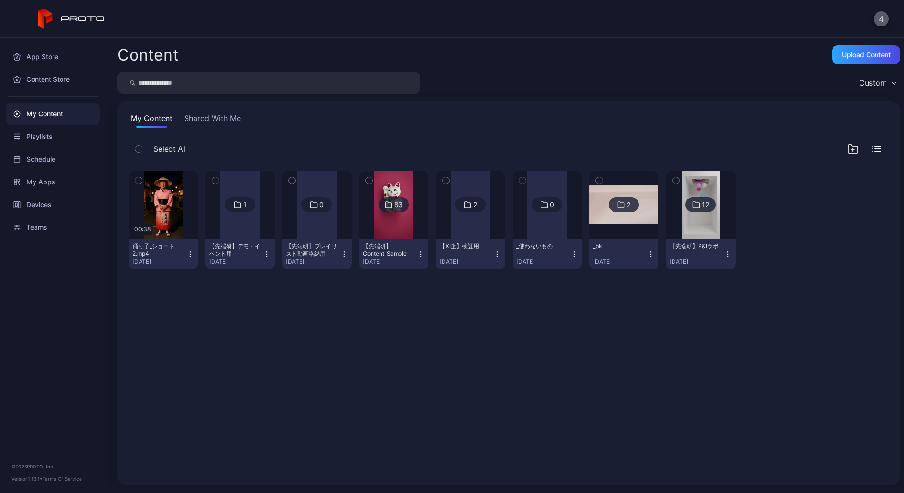
click at [879, 13] on button "4" at bounding box center [880, 18] width 15 height 15
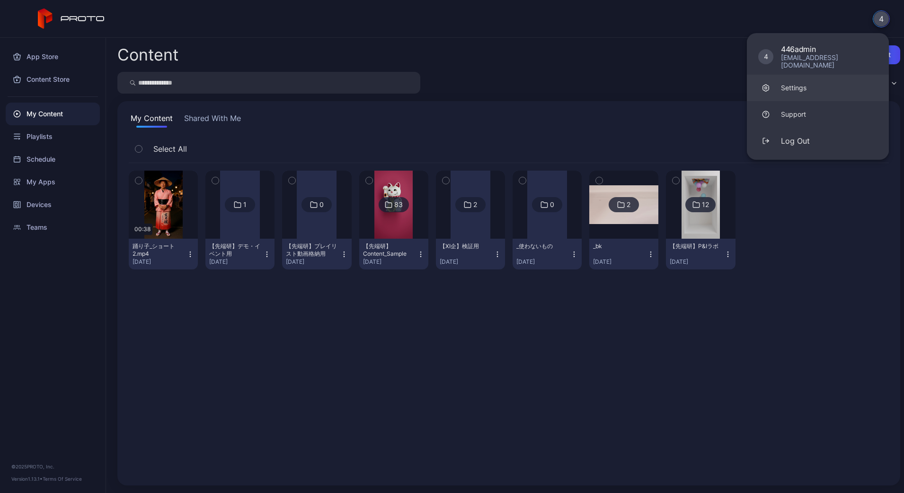
click at [797, 83] on div "Settings" at bounding box center [794, 87] width 26 height 9
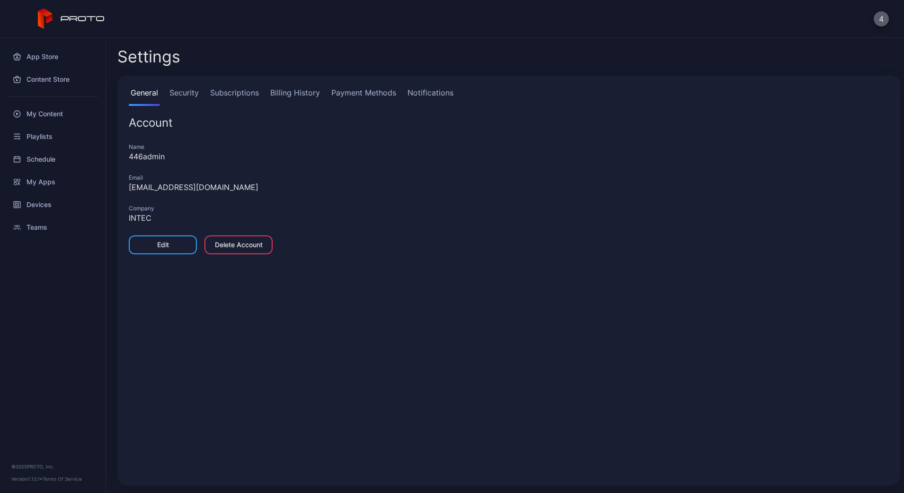
click at [877, 25] on button "4" at bounding box center [880, 18] width 15 height 15
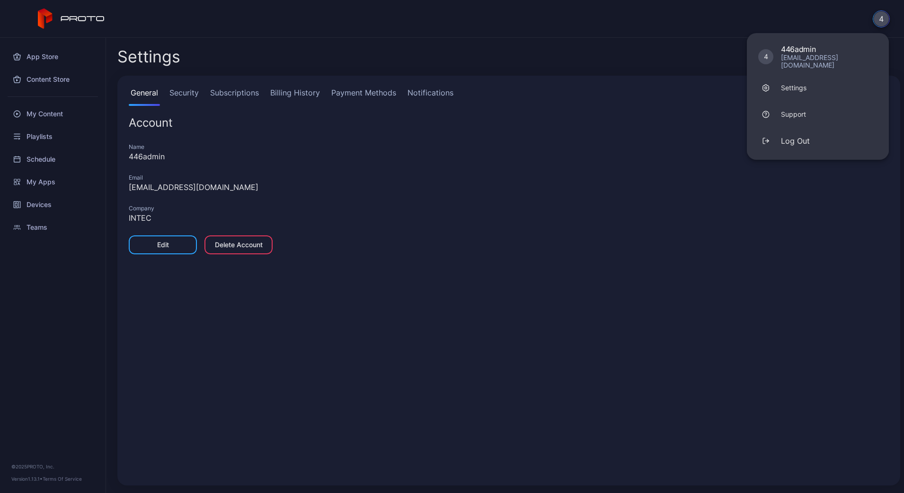
click at [424, 170] on div "Name 446admin Email [EMAIL_ADDRESS][DOMAIN_NAME] Company INTEC Edit Delete Acco…" at bounding box center [509, 202] width 760 height 124
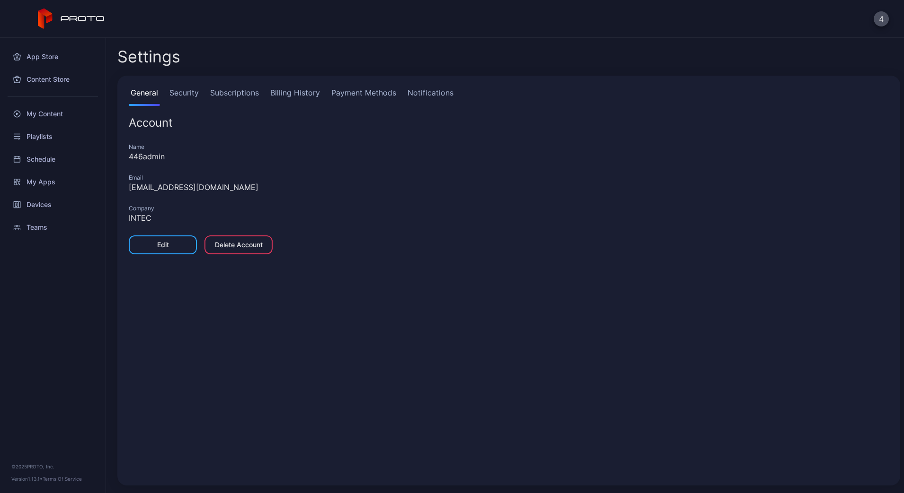
click at [185, 95] on link "Security" at bounding box center [183, 96] width 33 height 19
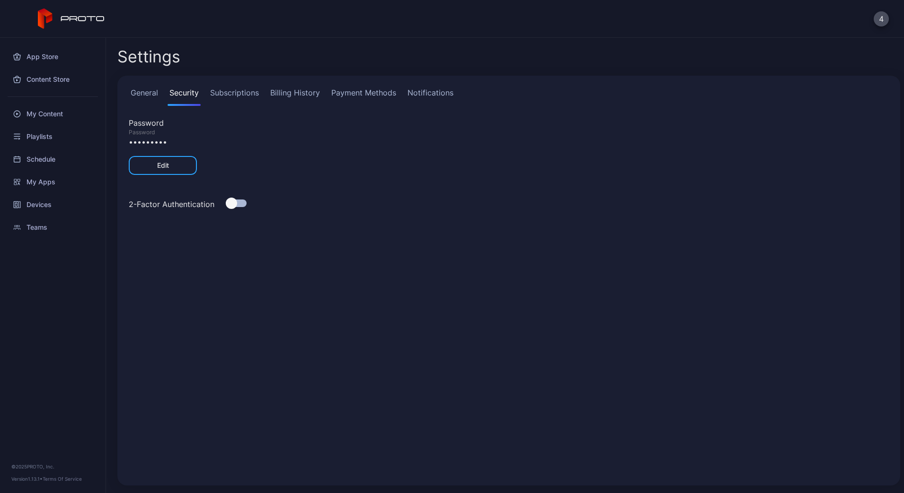
click at [235, 90] on link "Subscriptions" at bounding box center [234, 96] width 53 height 19
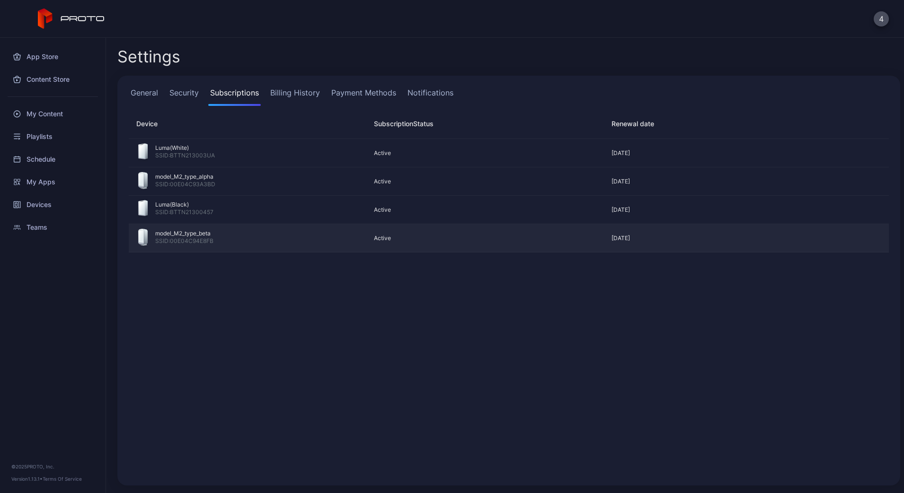
click at [283, 235] on div "model_M2_type_beta SSID: [MAC_ADDRESS]" at bounding box center [247, 238] width 219 height 19
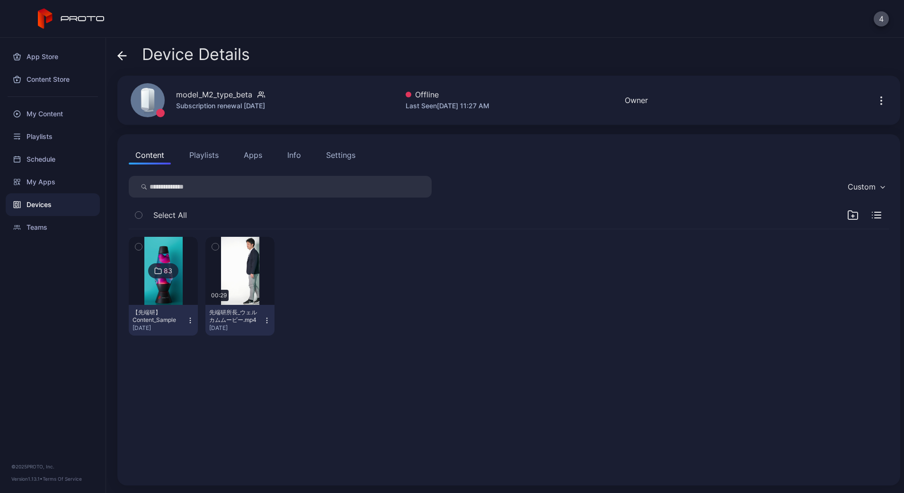
click at [189, 161] on button "Playlists" at bounding box center [204, 155] width 43 height 19
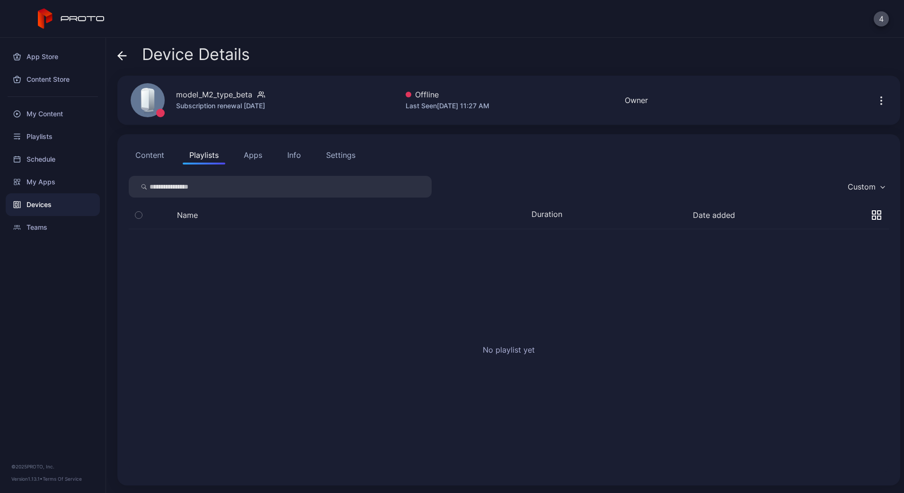
click at [256, 159] on button "Apps" at bounding box center [253, 155] width 32 height 19
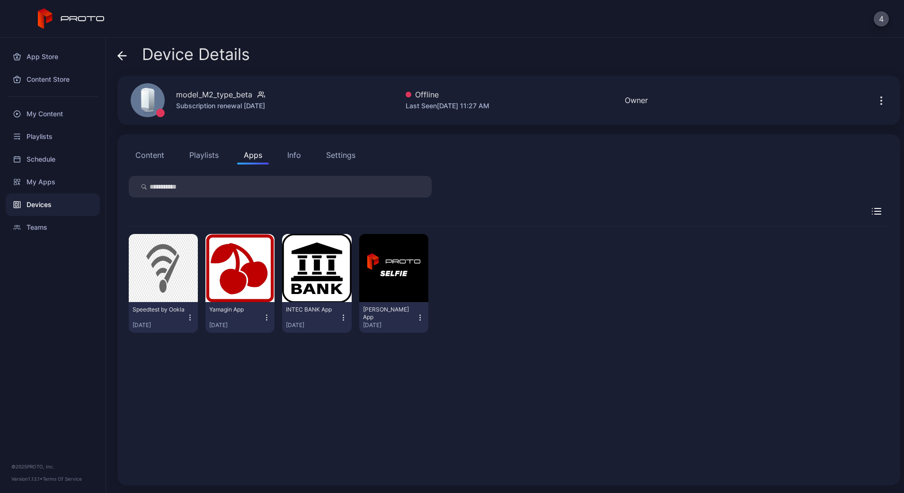
click at [307, 151] on div "Content Playlists Apps Info Settings" at bounding box center [509, 155] width 760 height 19
click at [287, 165] on div "Content Playlists Apps Info Settings Speedtest by Ookla [DATE] Yamagin App [DAT…" at bounding box center [508, 310] width 782 height 352
click at [296, 160] on div "Info" at bounding box center [294, 154] width 14 height 11
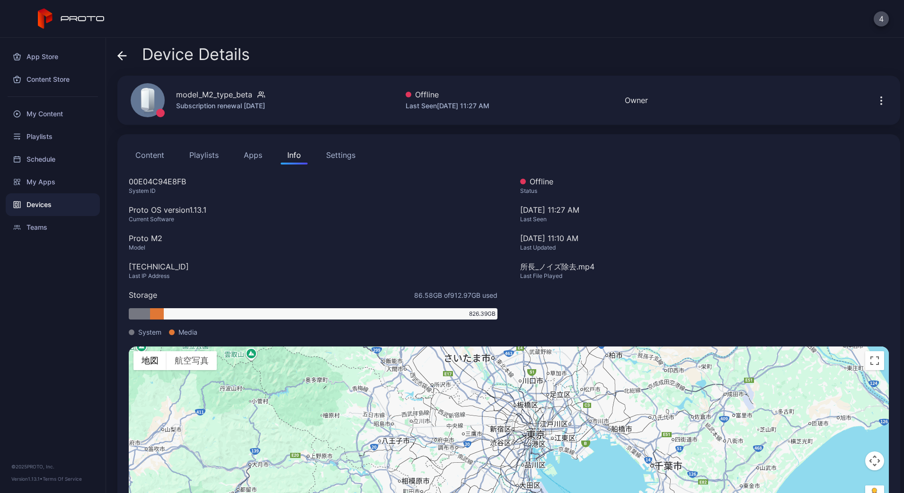
click at [333, 161] on button "Settings" at bounding box center [340, 155] width 43 height 19
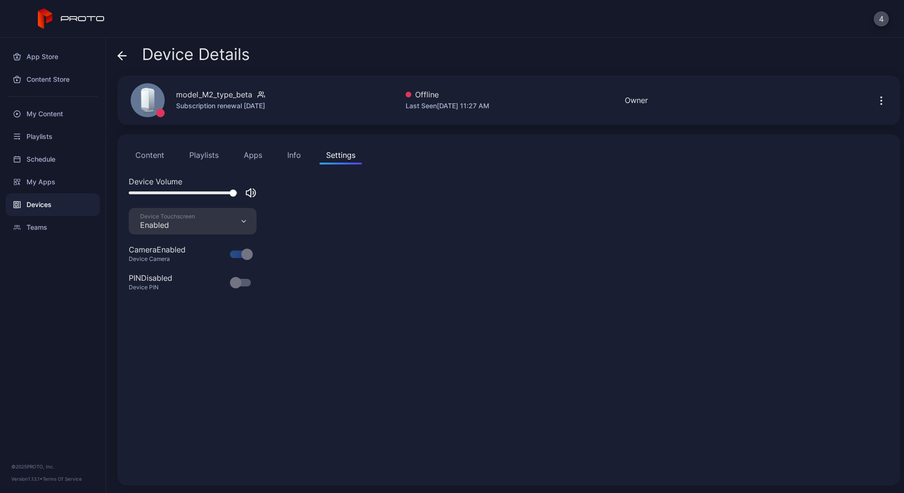
click at [303, 154] on button "Info" at bounding box center [294, 155] width 27 height 19
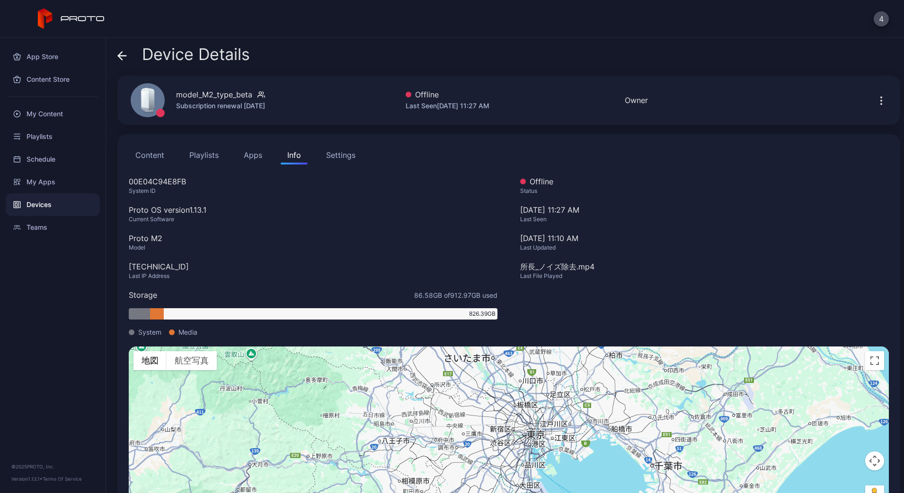
click at [338, 152] on div "Settings" at bounding box center [340, 154] width 29 height 11
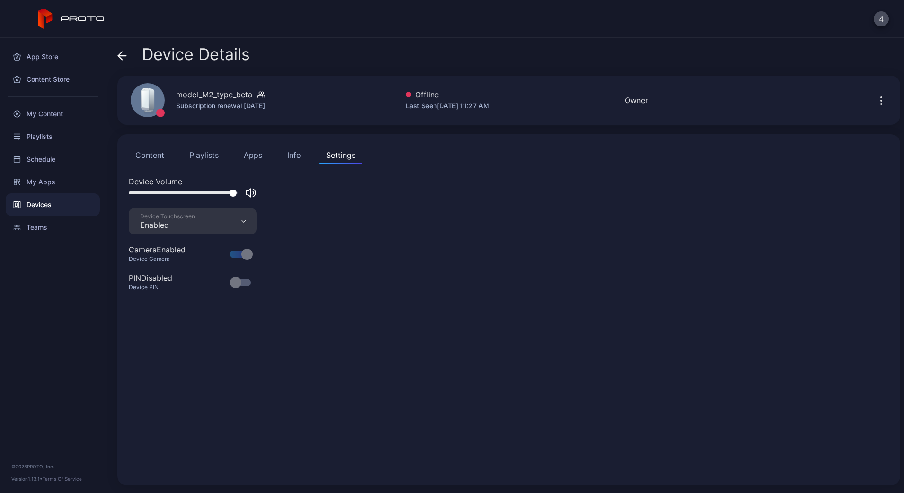
click at [304, 155] on button "Info" at bounding box center [294, 155] width 27 height 19
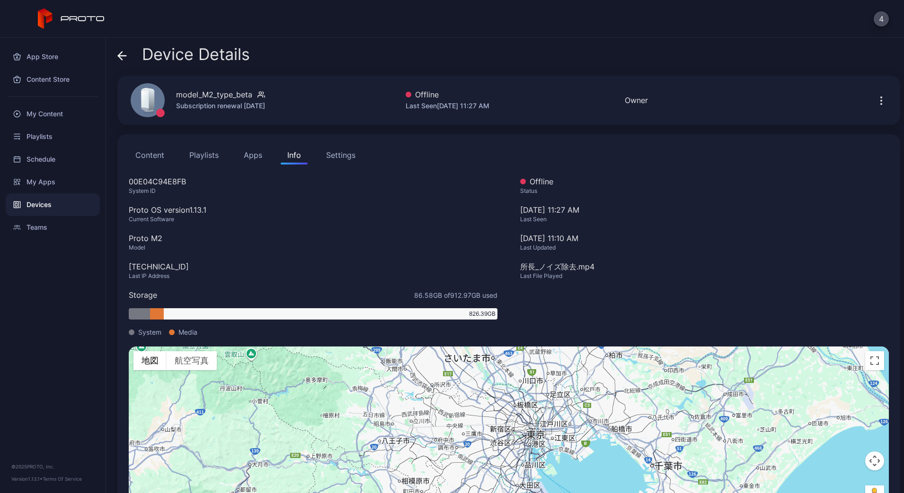
click at [254, 153] on button "Apps" at bounding box center [253, 155] width 32 height 19
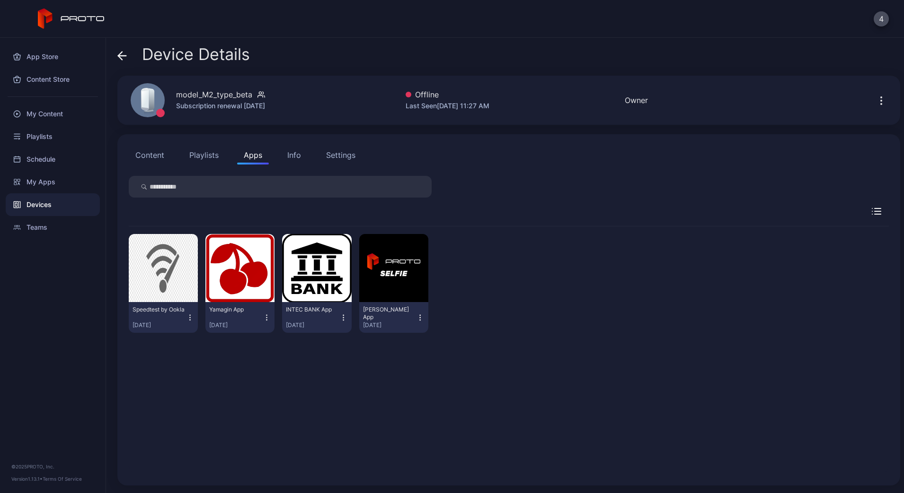
click at [207, 156] on button "Playlists" at bounding box center [204, 155] width 43 height 19
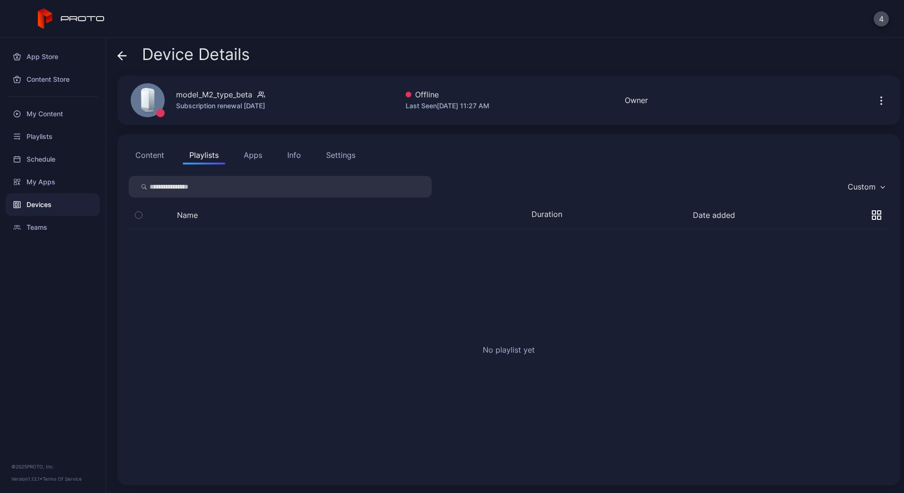
click at [171, 158] on div "Content Playlists Apps Info Settings" at bounding box center [509, 155] width 760 height 19
click at [154, 158] on button "Content" at bounding box center [150, 155] width 42 height 19
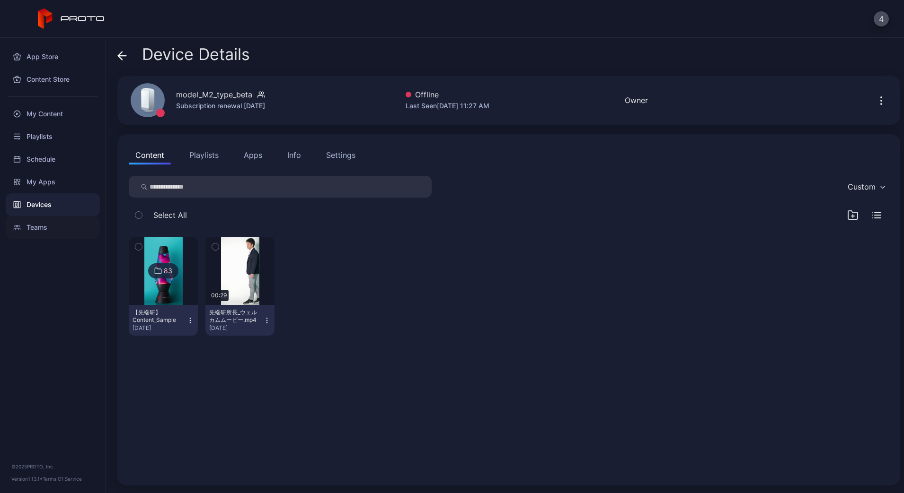
click at [49, 234] on div "Teams" at bounding box center [53, 227] width 94 height 23
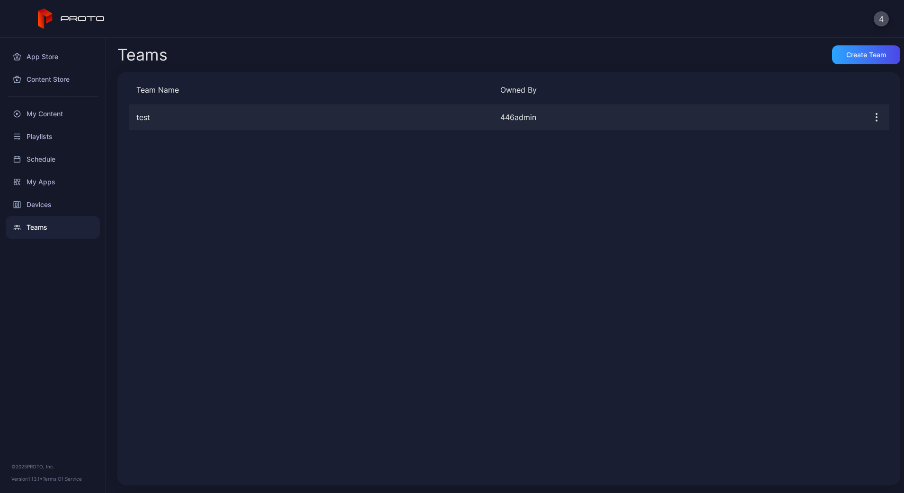
click at [864, 123] on button "button" at bounding box center [876, 117] width 25 height 19
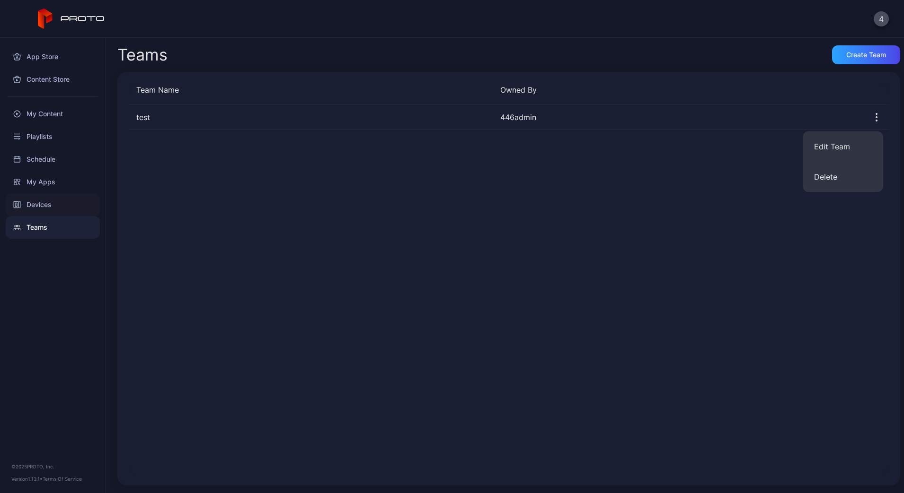
click at [66, 204] on div "Devices" at bounding box center [53, 204] width 94 height 23
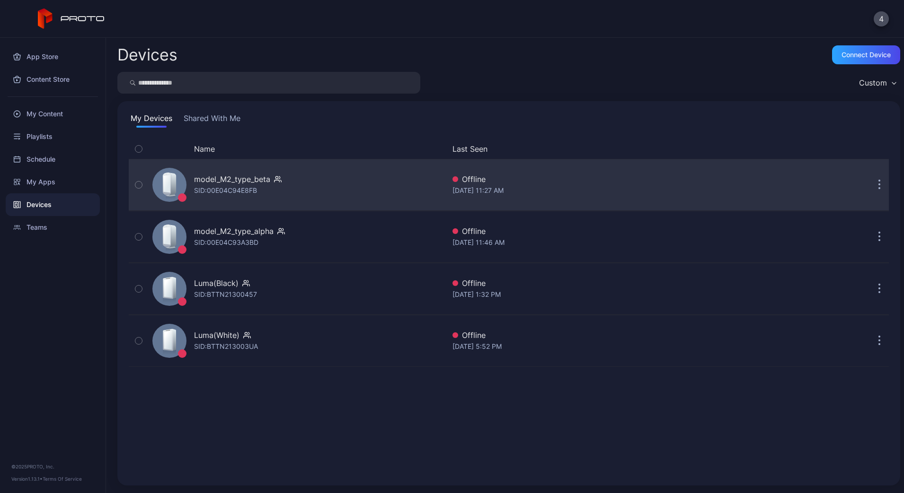
click at [878, 187] on icon "button" at bounding box center [879, 185] width 2 height 11
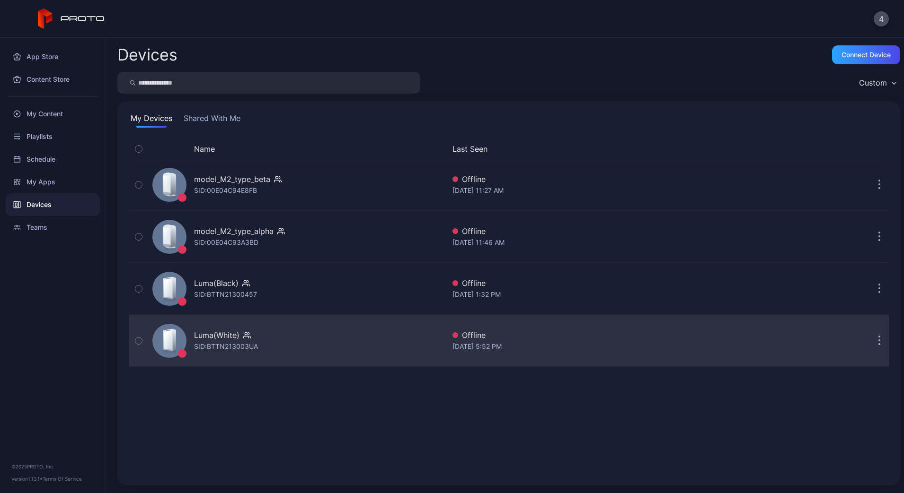
click at [248, 352] on div "SID: BTTN213003UA" at bounding box center [226, 346] width 64 height 11
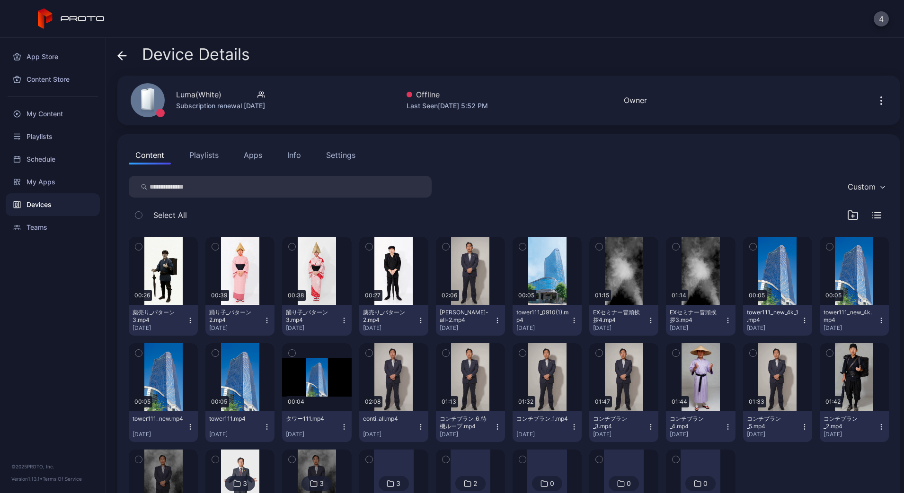
click at [875, 99] on icon "button" at bounding box center [880, 100] width 11 height 11
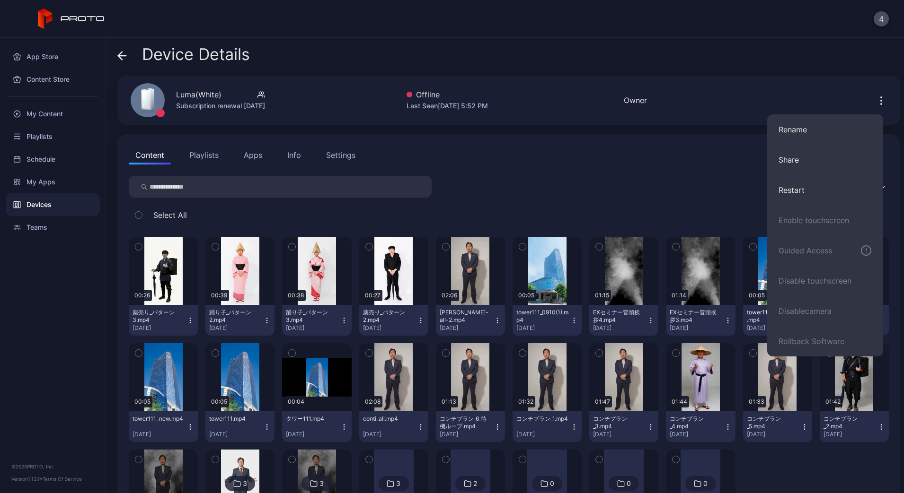
click at [629, 107] on div "Luma(White) Subscription renewal [DATE] Offline Last Seen [DATE] 5:52 PM Owner" at bounding box center [508, 100] width 782 height 49
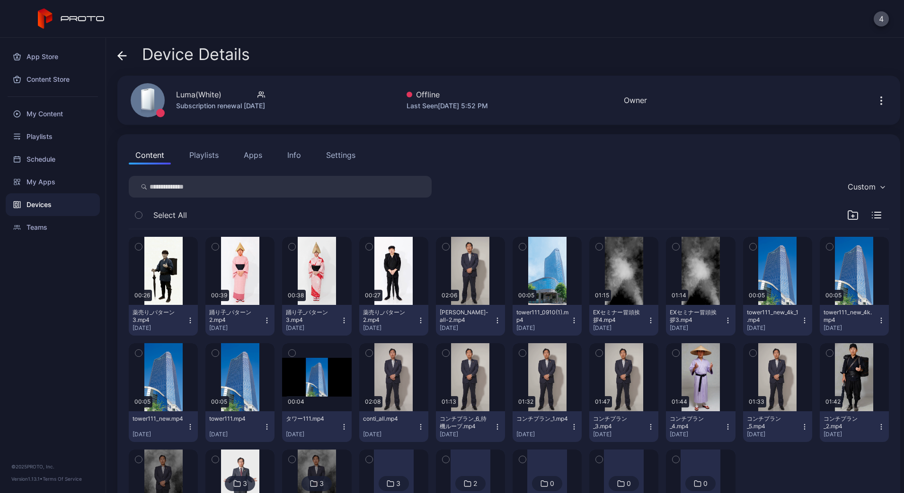
click at [629, 107] on div "Luma(White) Subscription renewal [DATE] Offline Last Seen [DATE] 5:52 PM Owner" at bounding box center [508, 100] width 782 height 49
click at [876, 26] on div "4" at bounding box center [880, 18] width 15 height 15
click at [877, 26] on div "4" at bounding box center [880, 18] width 15 height 15
click at [881, 24] on button "4" at bounding box center [880, 18] width 15 height 15
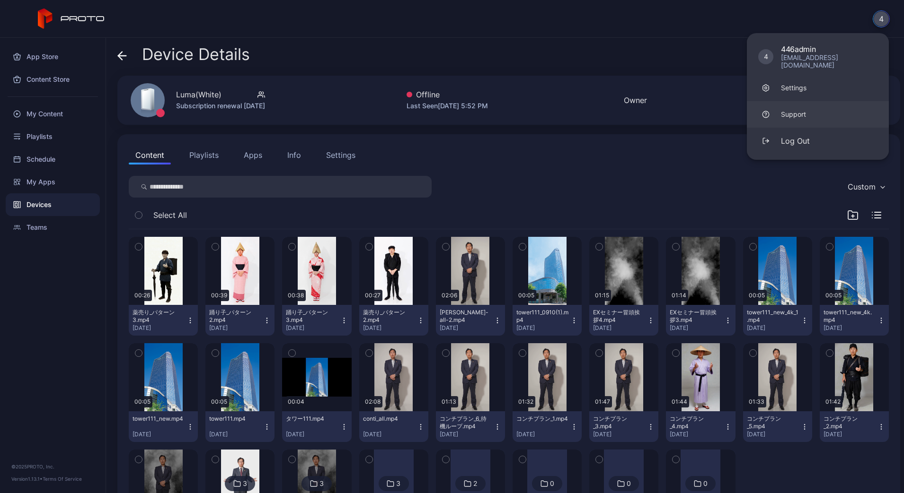
click at [803, 110] on div "Support" at bounding box center [793, 114] width 25 height 9
click at [801, 84] on div "Settings" at bounding box center [794, 87] width 26 height 9
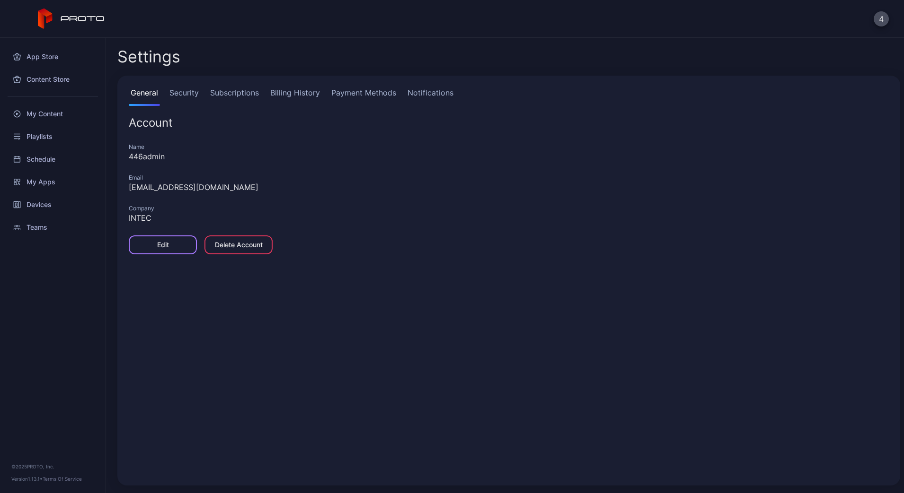
click at [168, 242] on div "Edit" at bounding box center [163, 245] width 12 height 8
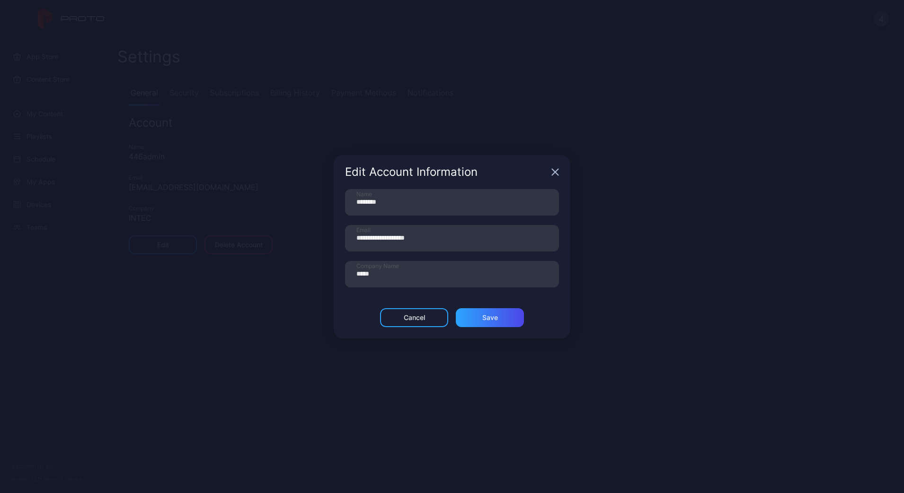
click at [556, 169] on icon "button" at bounding box center [555, 172] width 8 height 8
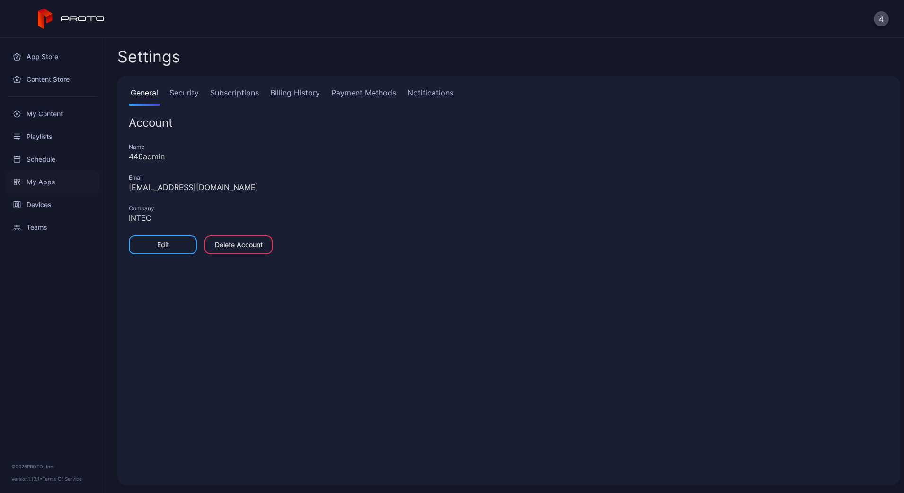
click at [49, 187] on div "My Apps" at bounding box center [53, 182] width 94 height 23
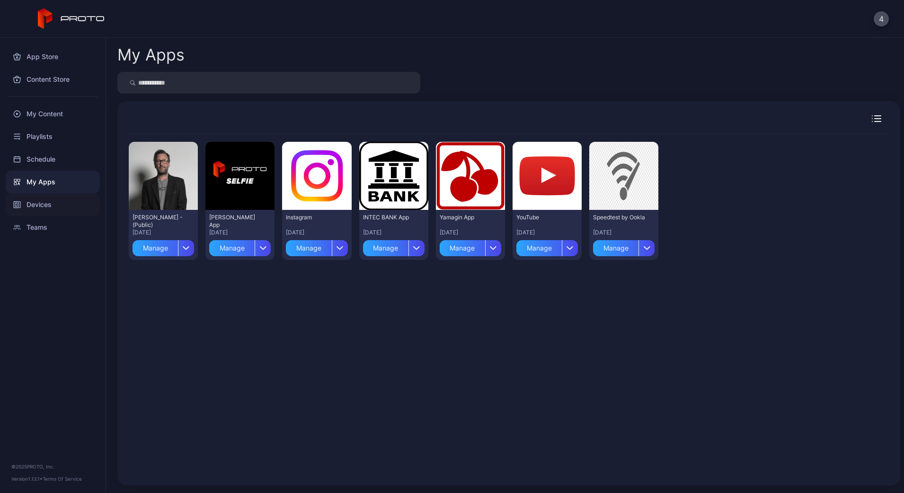
click at [66, 210] on div "Devices" at bounding box center [53, 204] width 94 height 23
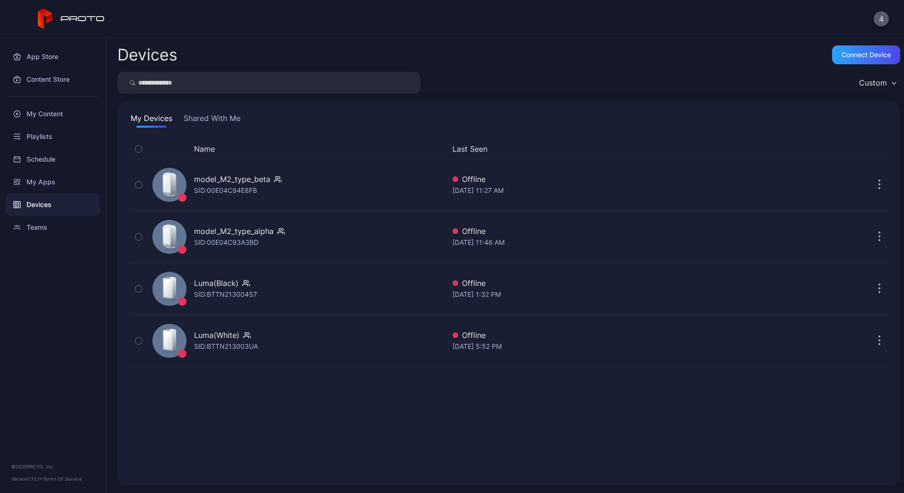
click at [877, 16] on button "4" at bounding box center [880, 18] width 15 height 15
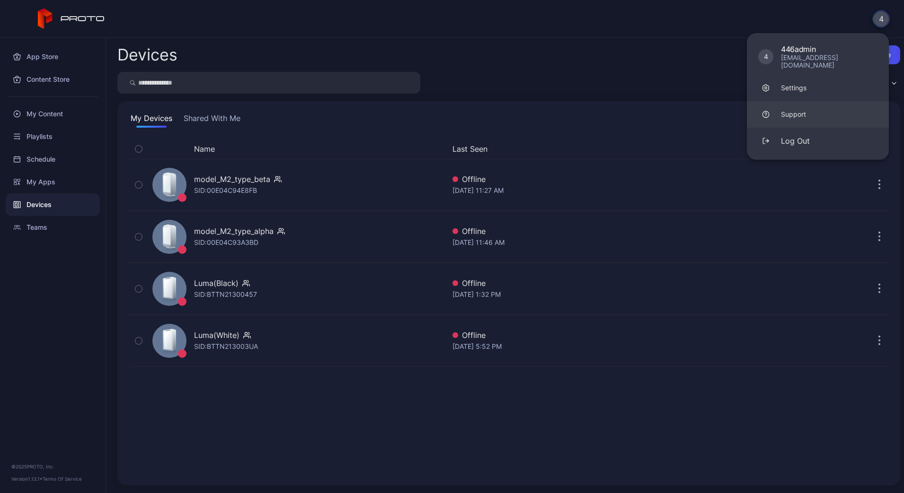
click at [801, 117] on link "Support" at bounding box center [818, 114] width 142 height 26
click at [296, 72] on input "search" at bounding box center [268, 83] width 303 height 22
